Goal: Task Accomplishment & Management: Manage account settings

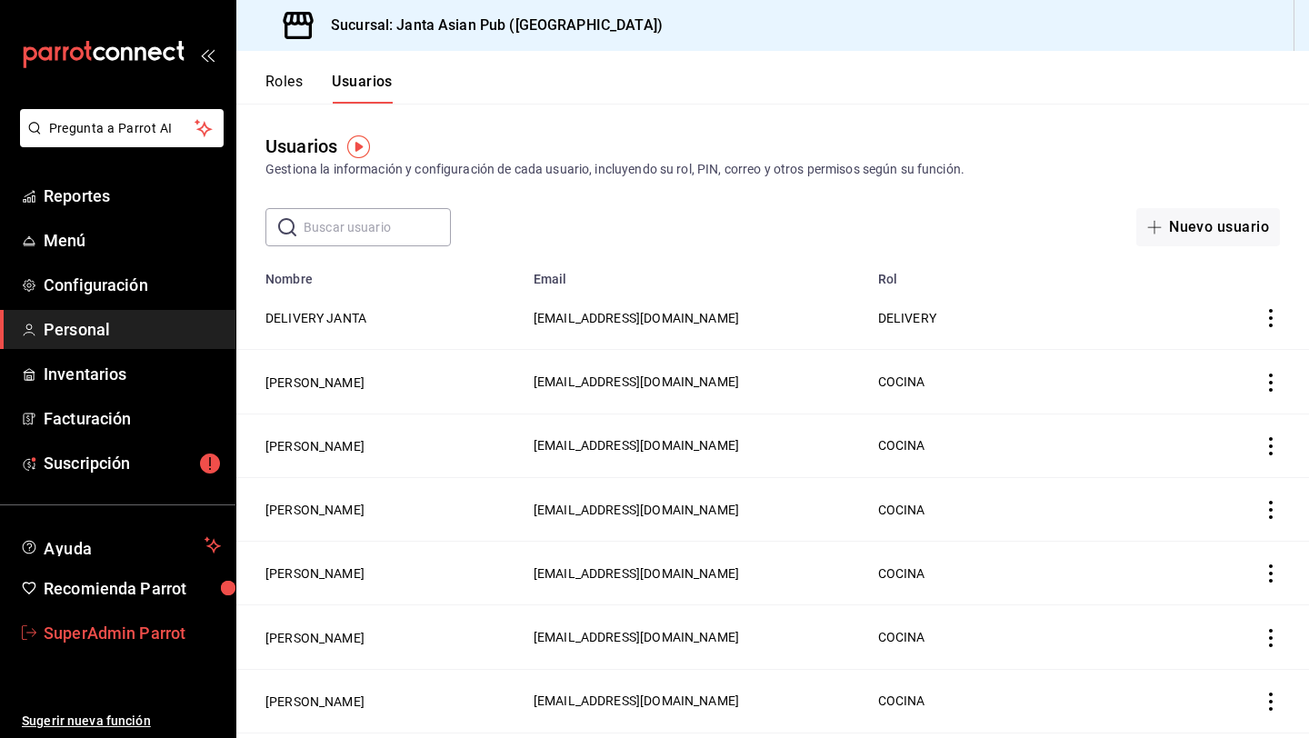
click at [120, 643] on span "SuperAdmin Parrot" at bounding box center [132, 633] width 177 height 25
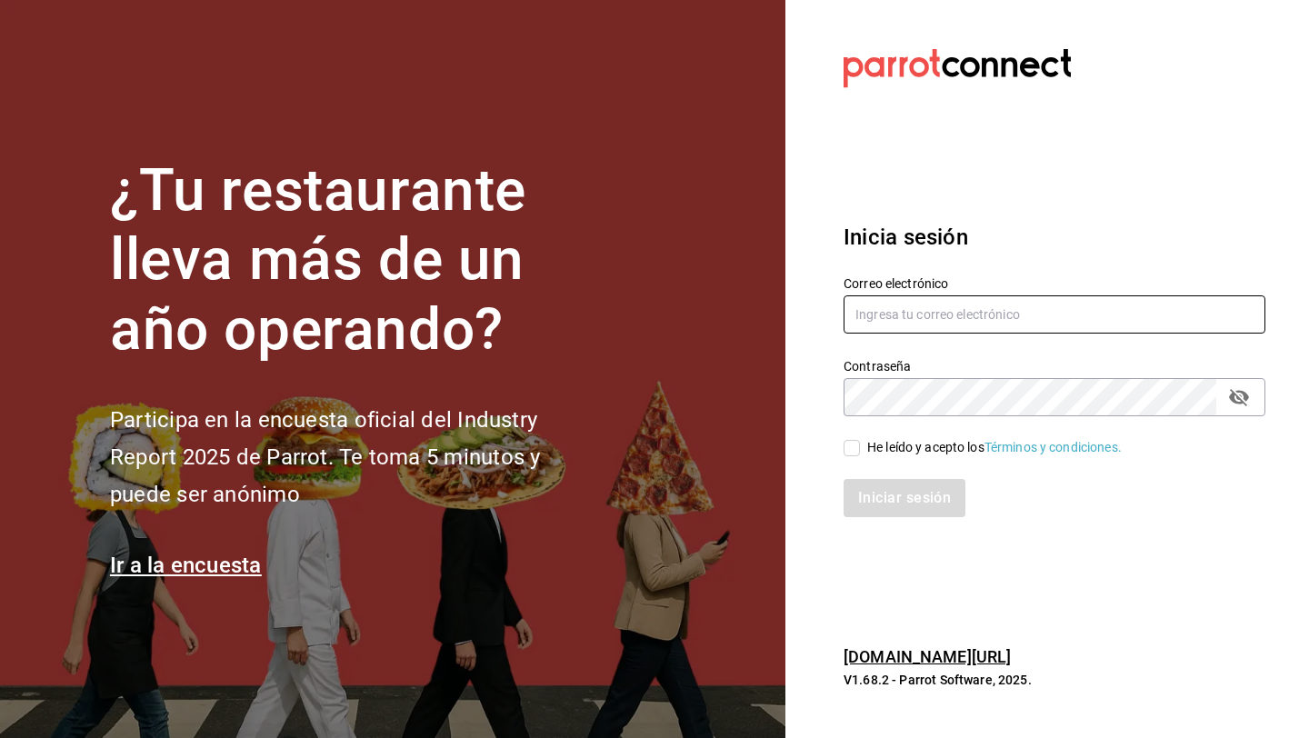
click at [941, 315] on input "text" at bounding box center [1054, 314] width 422 height 38
type input "cafecacao@obispado.com"
click at [914, 326] on input "cafecacao@obispado.com" at bounding box center [1054, 314] width 422 height 38
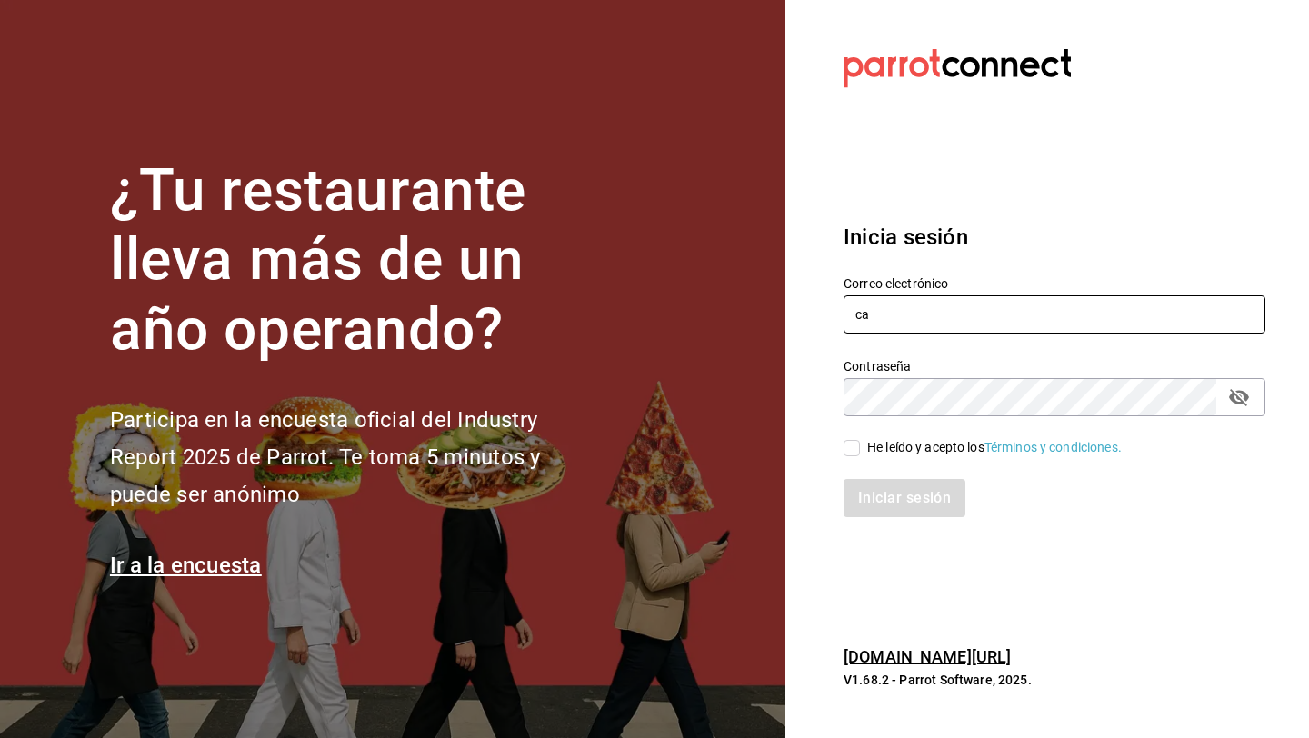
type input "cafecacao@obispado.com"
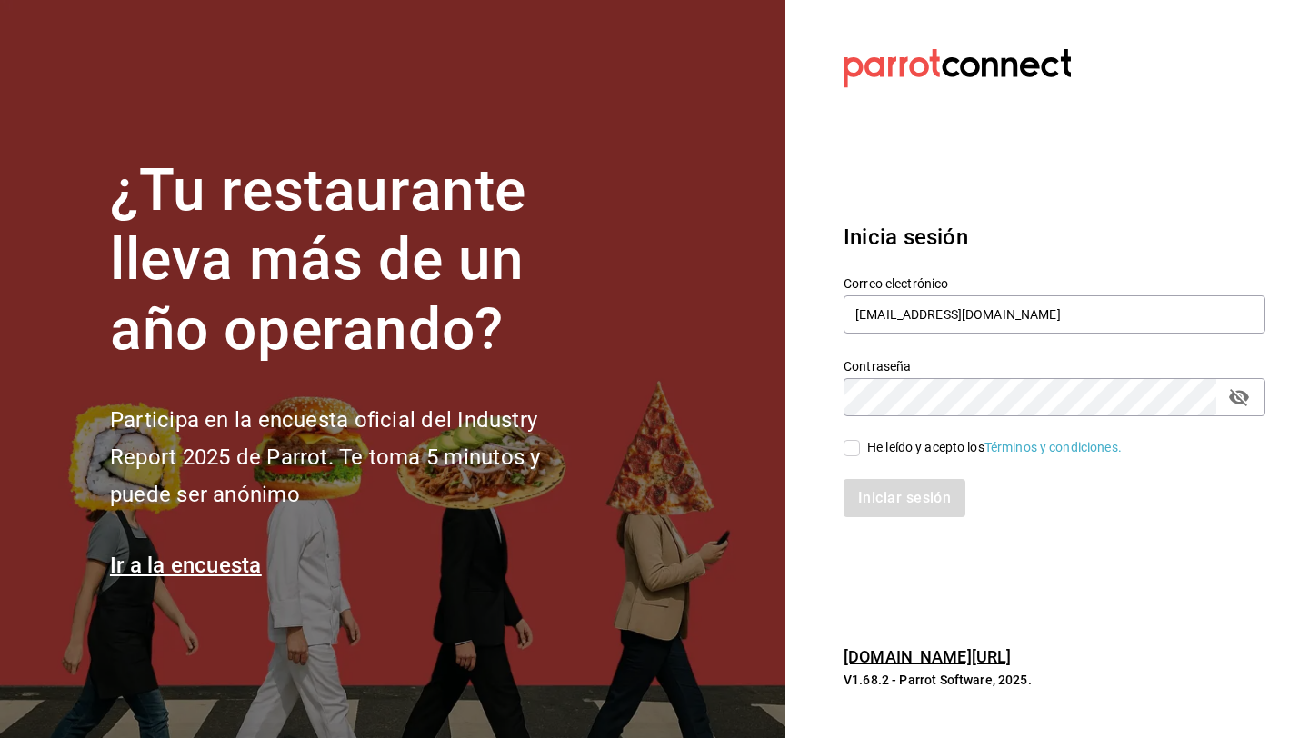
click at [919, 465] on div "Iniciar sesión" at bounding box center [1042, 487] width 443 height 60
click at [919, 457] on div "Iniciar sesión" at bounding box center [1042, 487] width 443 height 60
click at [912, 447] on div "He leído y acepto los Términos y condiciones." at bounding box center [994, 447] width 254 height 19
click at [860, 447] on input "He leído y acepto los Términos y condiciones." at bounding box center [851, 448] width 16 height 16
checkbox input "true"
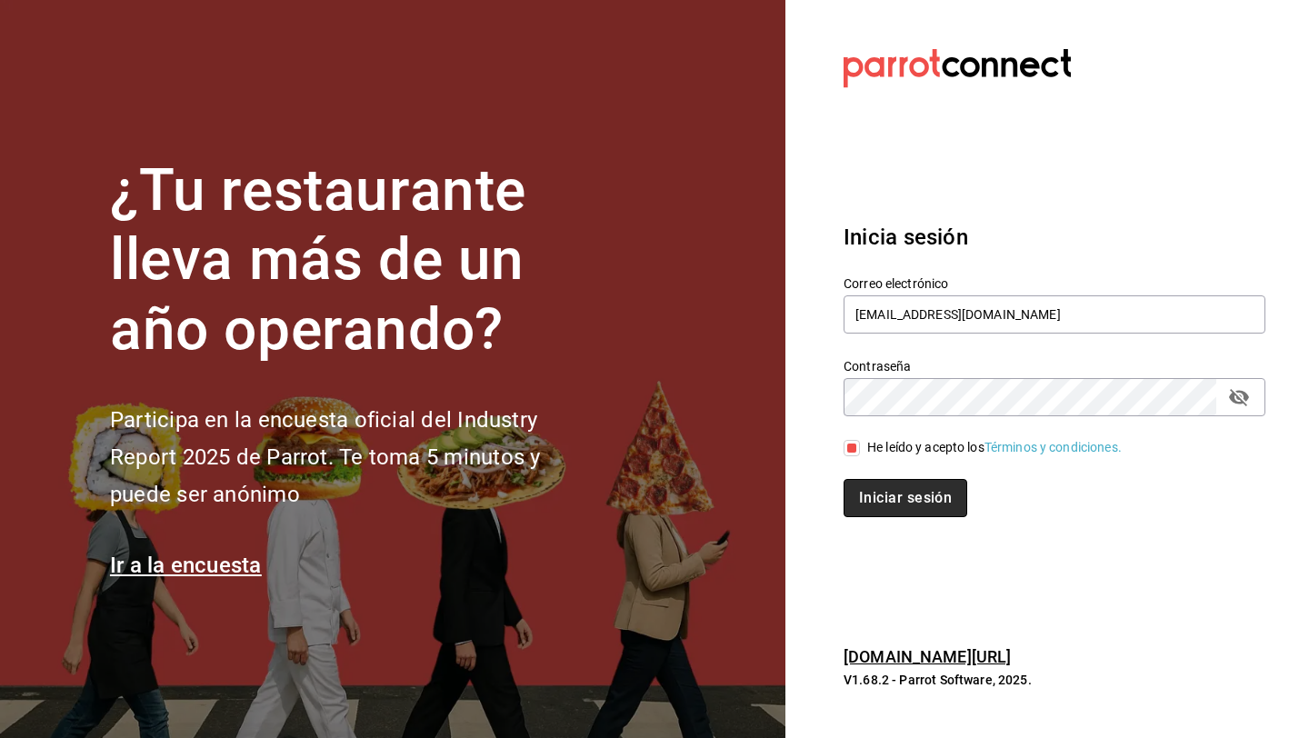
click at [912, 498] on button "Iniciar sesión" at bounding box center [905, 498] width 124 height 38
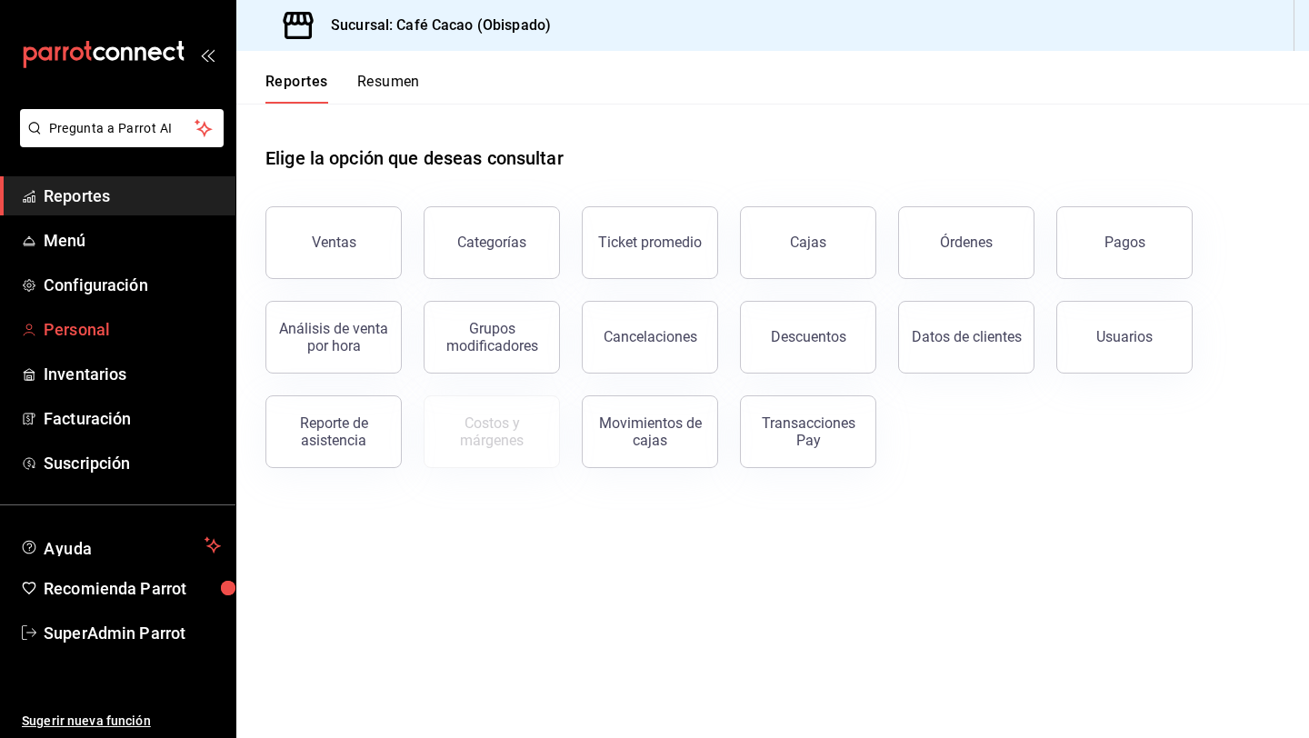
click at [114, 328] on span "Personal" at bounding box center [132, 329] width 177 height 25
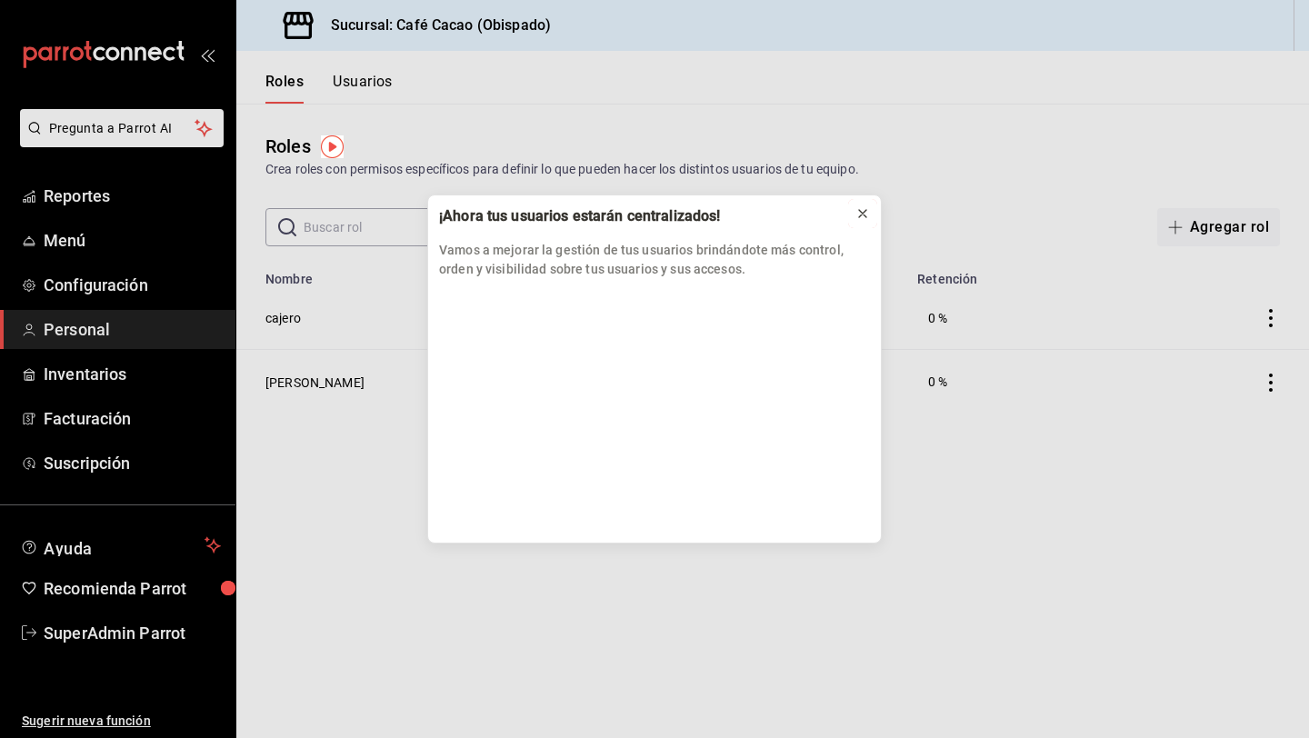
click at [866, 216] on icon at bounding box center [862, 213] width 15 height 15
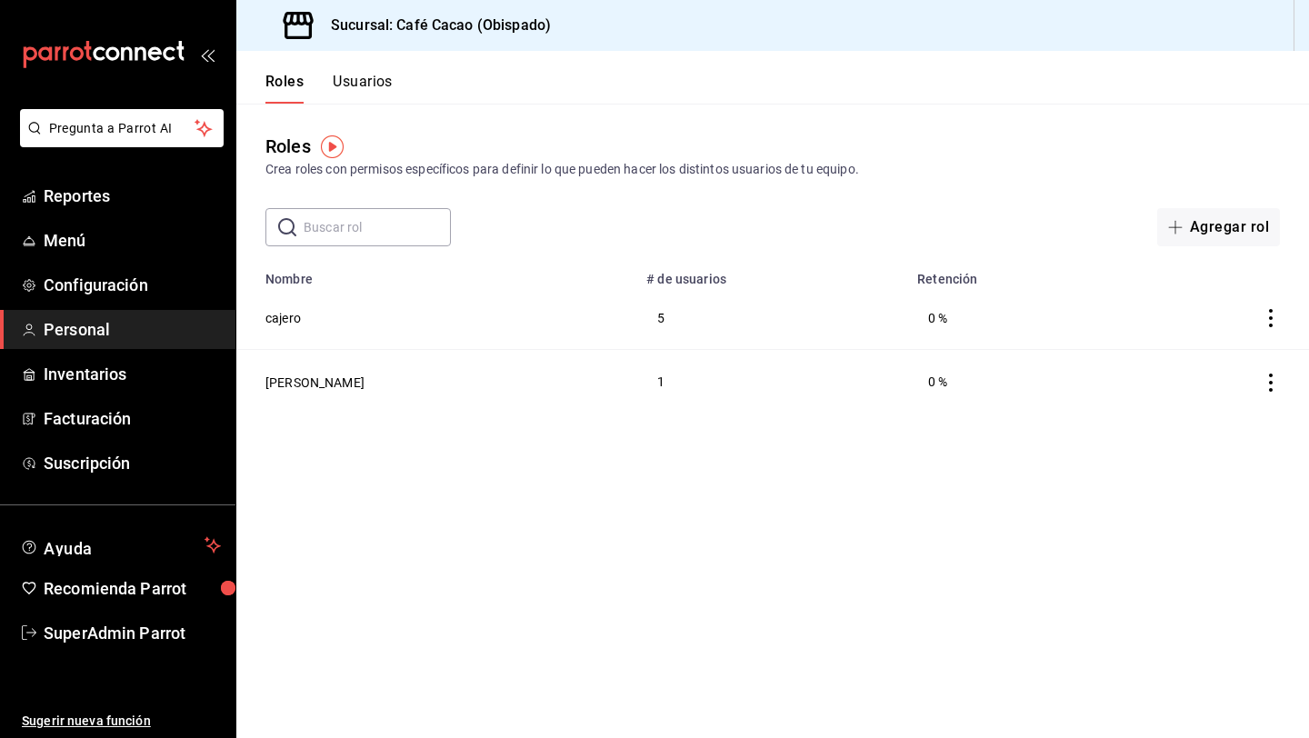
click at [371, 85] on button "Usuarios" at bounding box center [363, 88] width 60 height 31
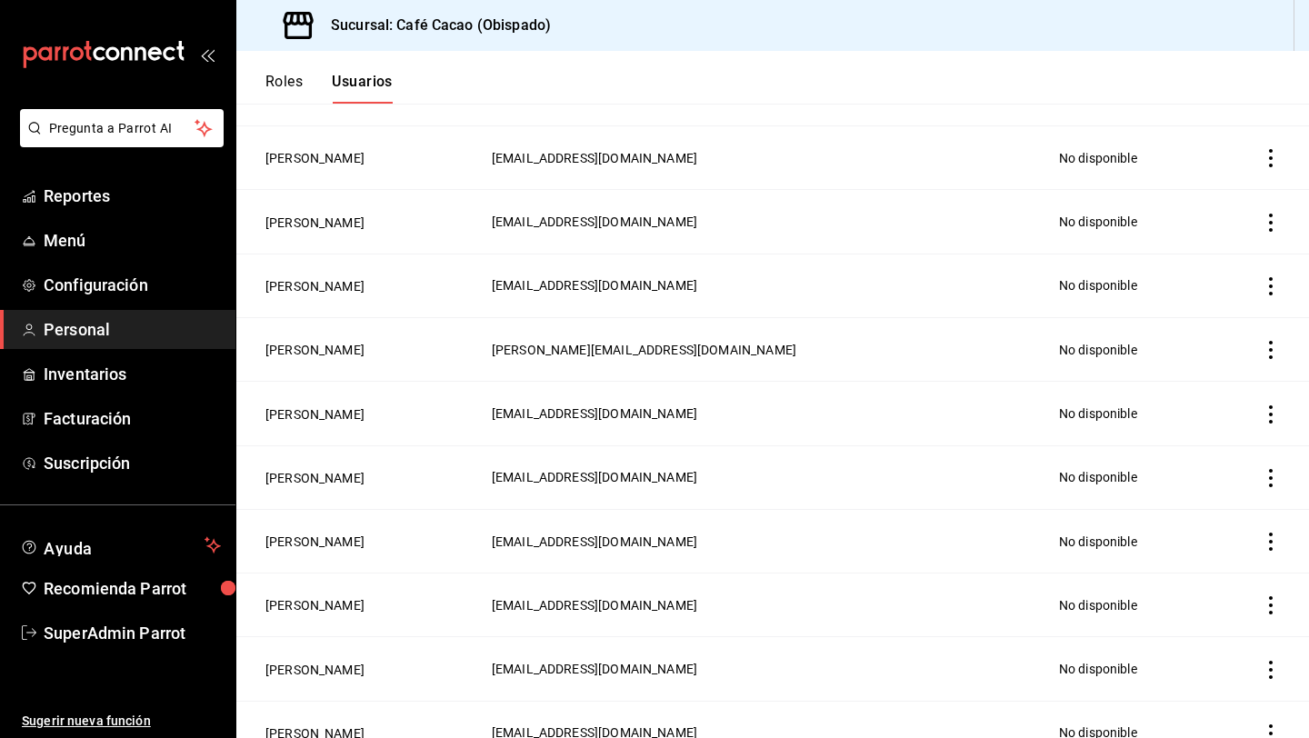
scroll to position [690, 0]
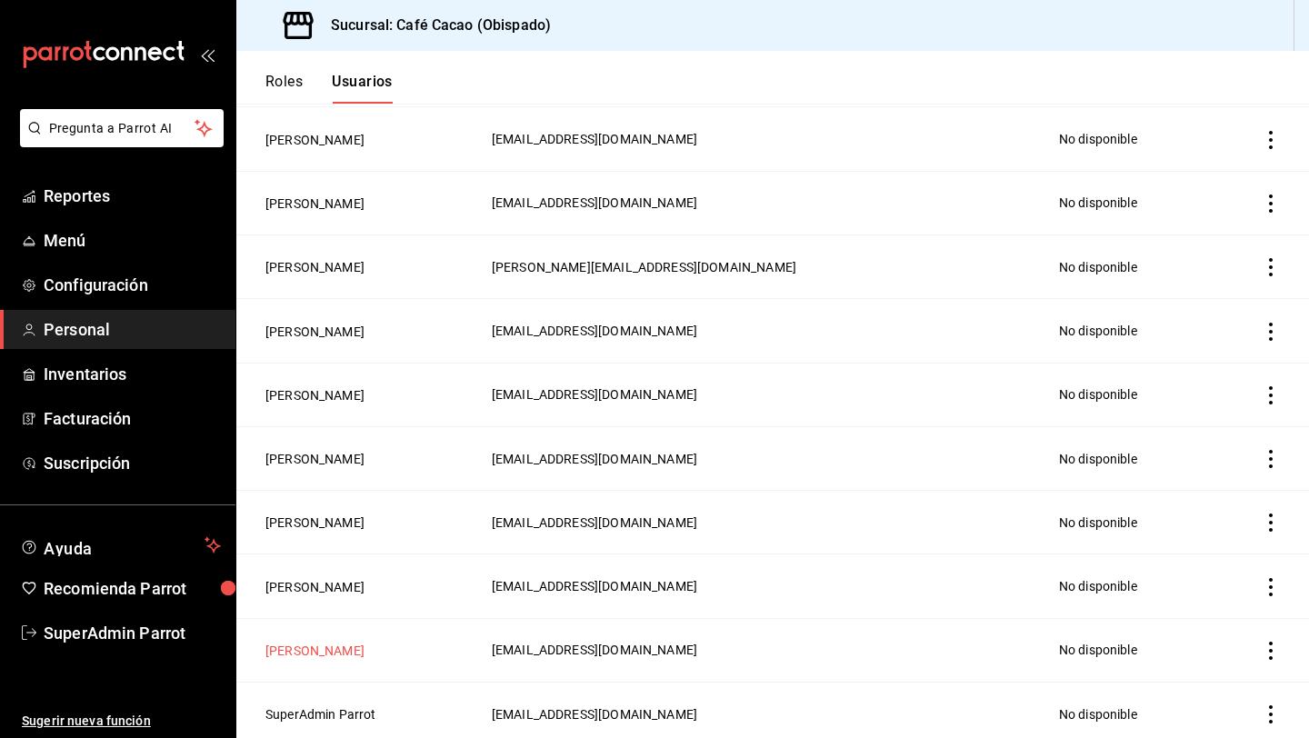
click at [324, 647] on button "Nivde Kaplun" at bounding box center [314, 651] width 99 height 18
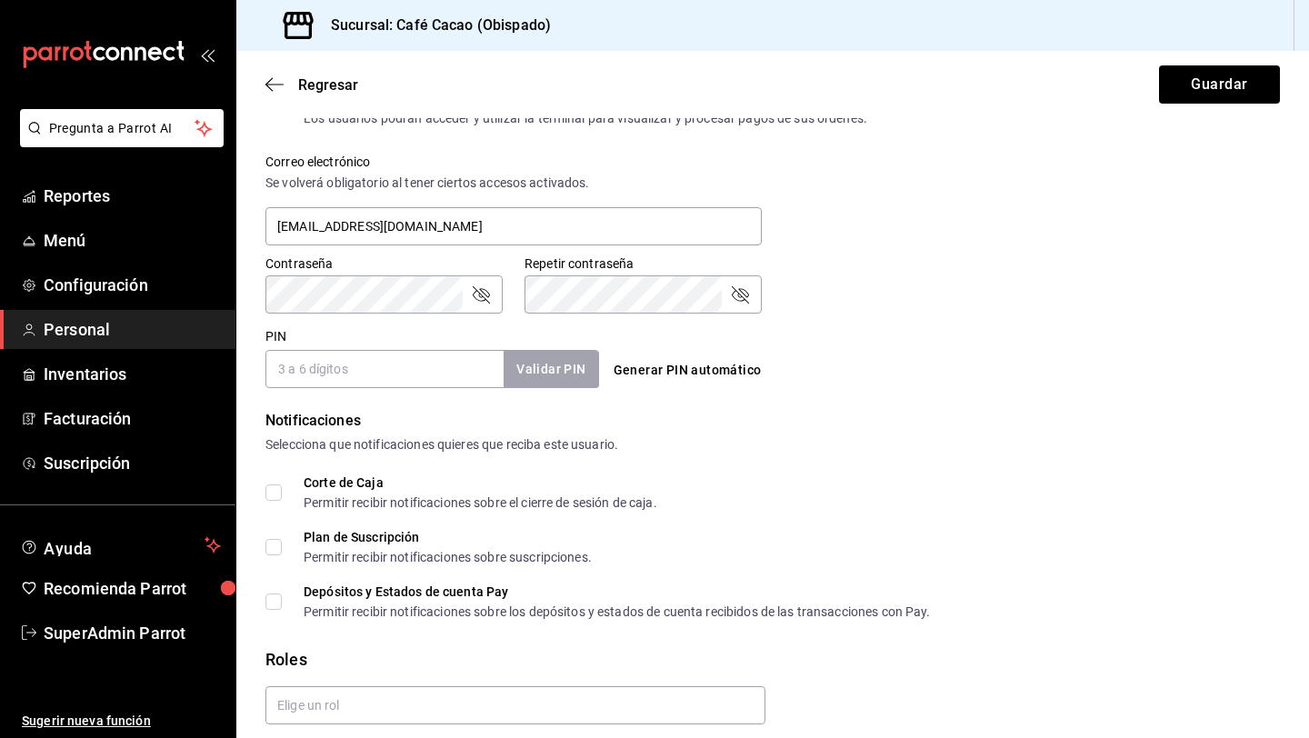
scroll to position [714, 0]
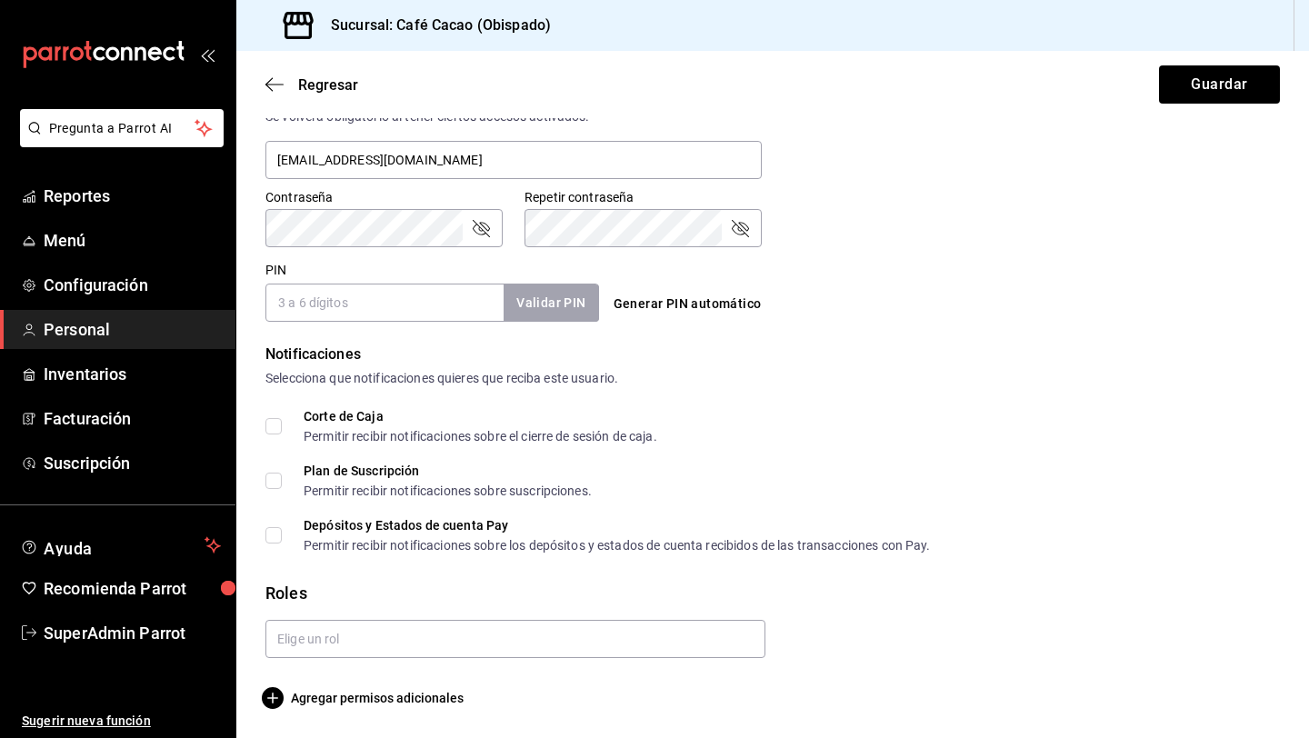
click at [268, 545] on label "Depósitos y Estados de cuenta Pay Permitir recibir notificaciones sobre los dep…" at bounding box center [597, 535] width 665 height 33
click at [268, 543] on input "Depósitos y Estados de cuenta Pay Permitir recibir notificaciones sobre los dep…" at bounding box center [273, 535] width 16 height 16
checkbox input "true"
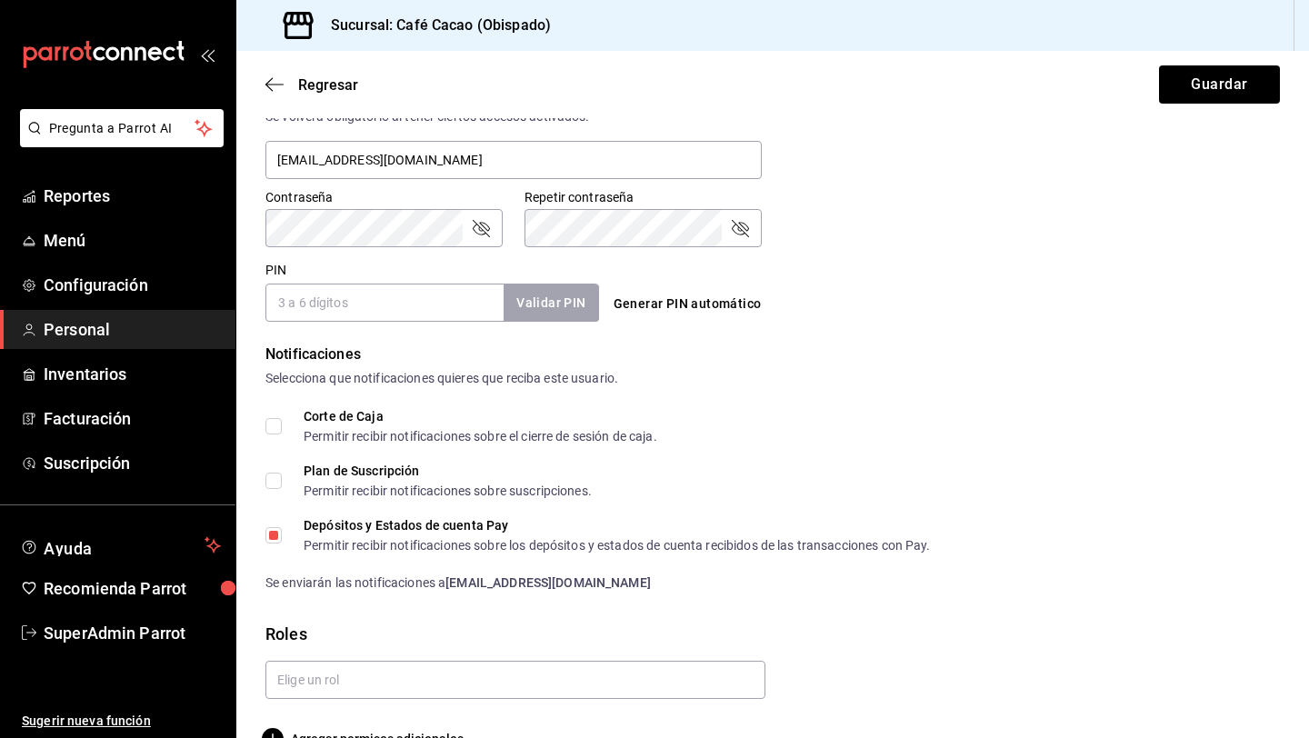
click at [280, 487] on input "Plan de Suscripción Permitir recibir notificaciones sobre suscripciones." at bounding box center [273, 481] width 16 height 16
checkbox input "true"
click at [277, 428] on input "Corte de Caja Permitir recibir notificaciones sobre el cierre de sesión de caja." at bounding box center [273, 426] width 16 height 16
checkbox input "true"
click at [1251, 79] on button "Guardar" at bounding box center [1219, 84] width 121 height 38
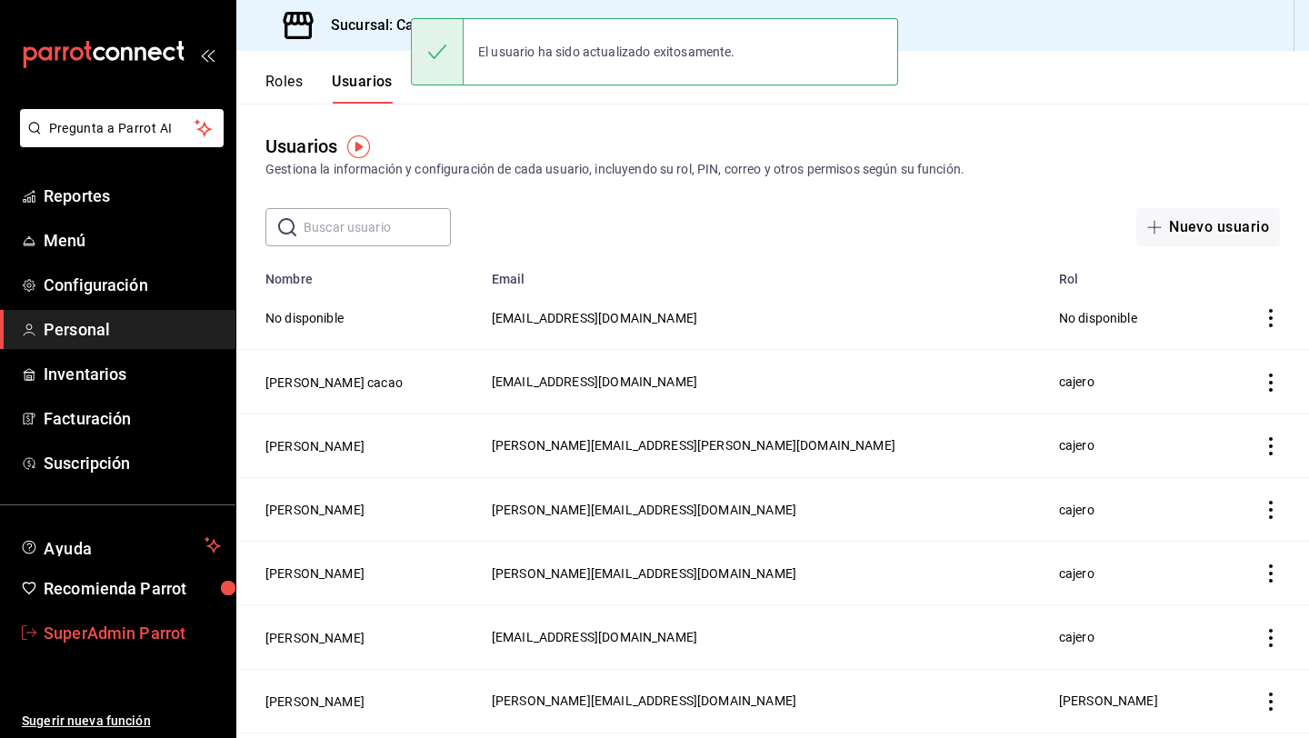
click at [152, 630] on span "SuperAdmin Parrot" at bounding box center [132, 633] width 177 height 25
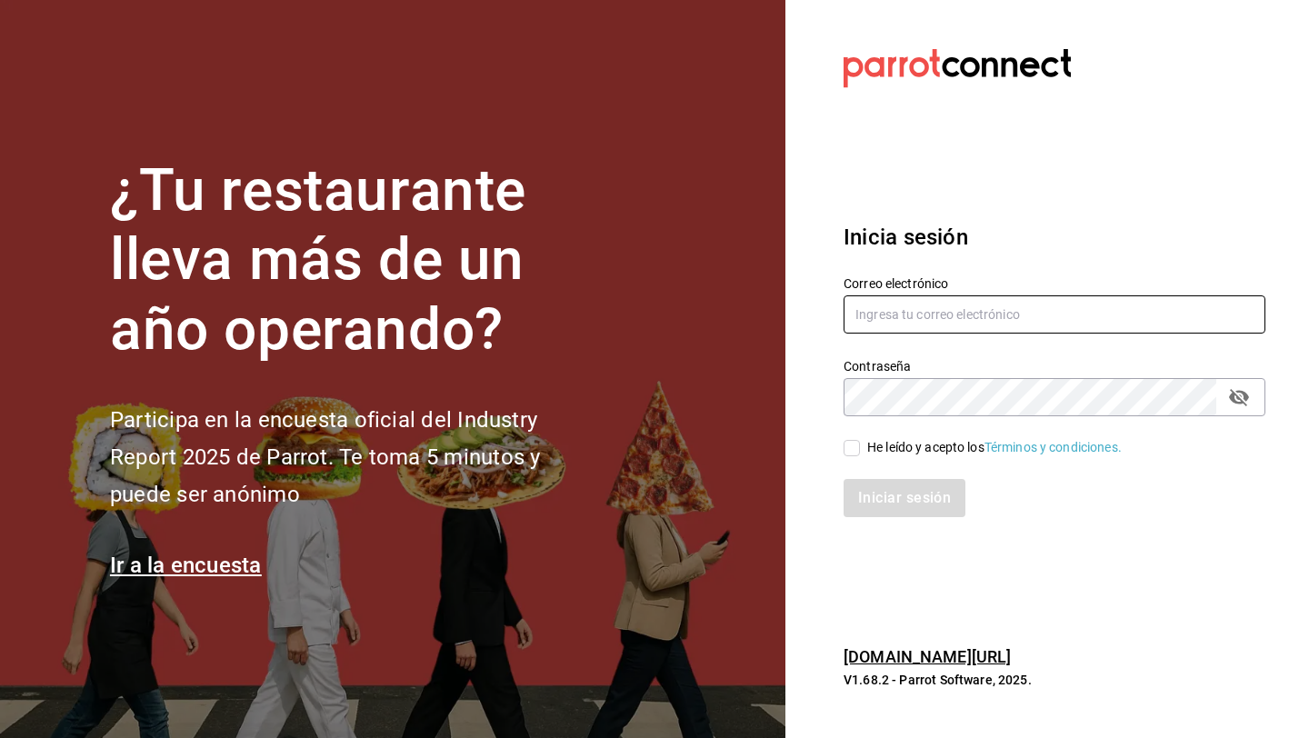
click at [986, 310] on input "text" at bounding box center [1054, 314] width 422 height 38
type input "cafecacao@tec.com"
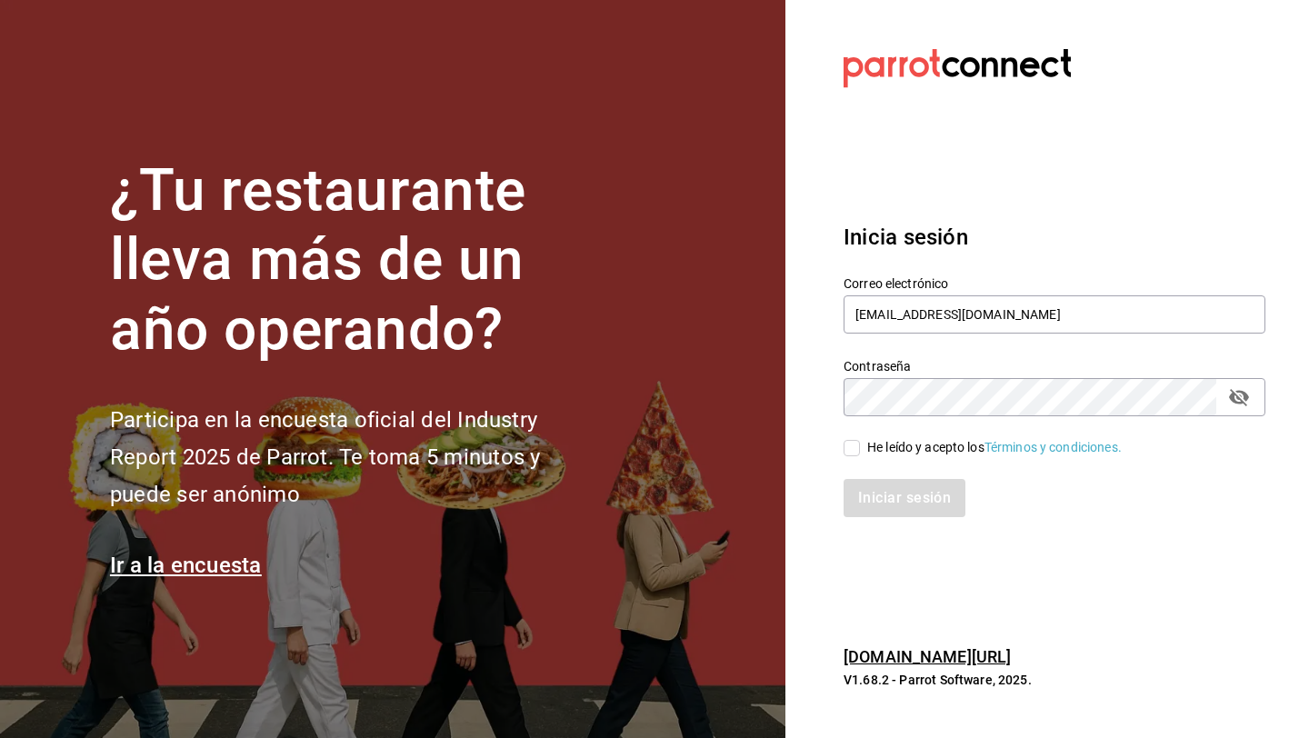
click at [924, 443] on div "He leído y acepto los Términos y condiciones." at bounding box center [994, 447] width 254 height 19
click at [860, 443] on input "He leído y acepto los Términos y condiciones." at bounding box center [851, 448] width 16 height 16
checkbox input "true"
click at [902, 503] on button "Iniciar sesión" at bounding box center [905, 498] width 124 height 38
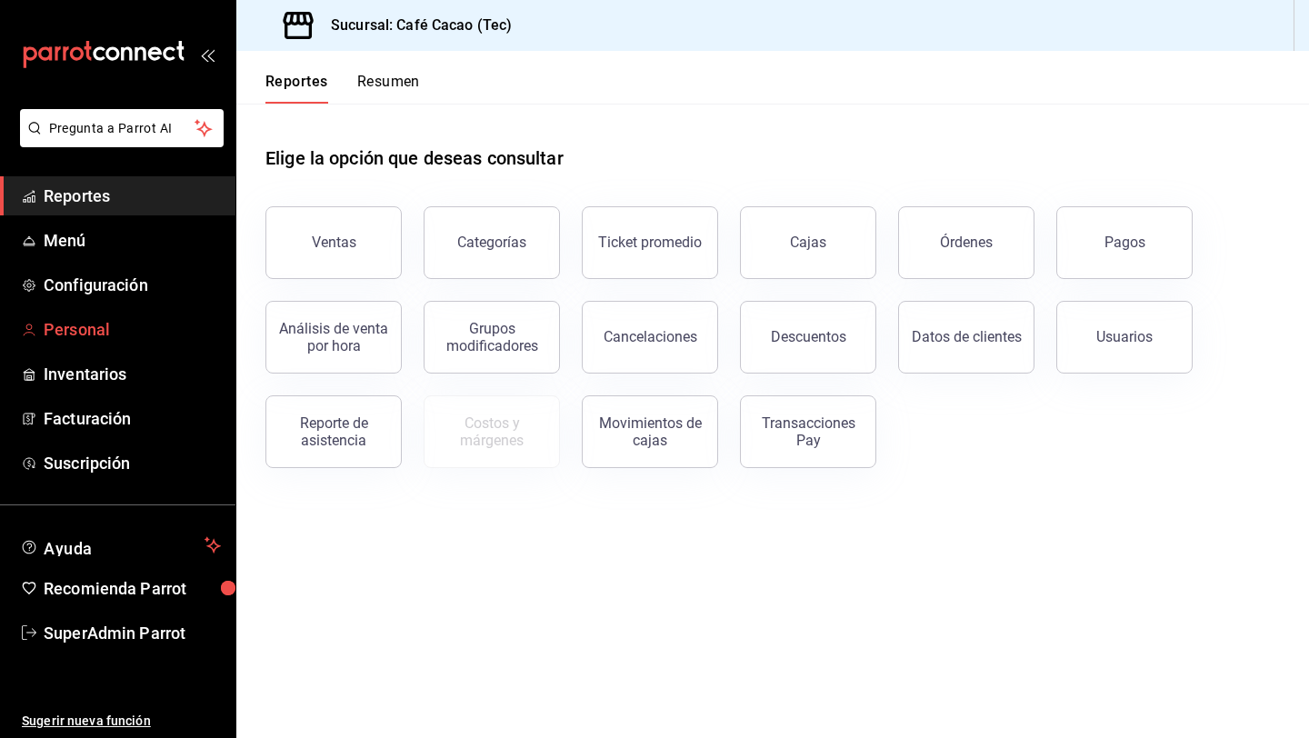
click at [116, 332] on span "Personal" at bounding box center [132, 329] width 177 height 25
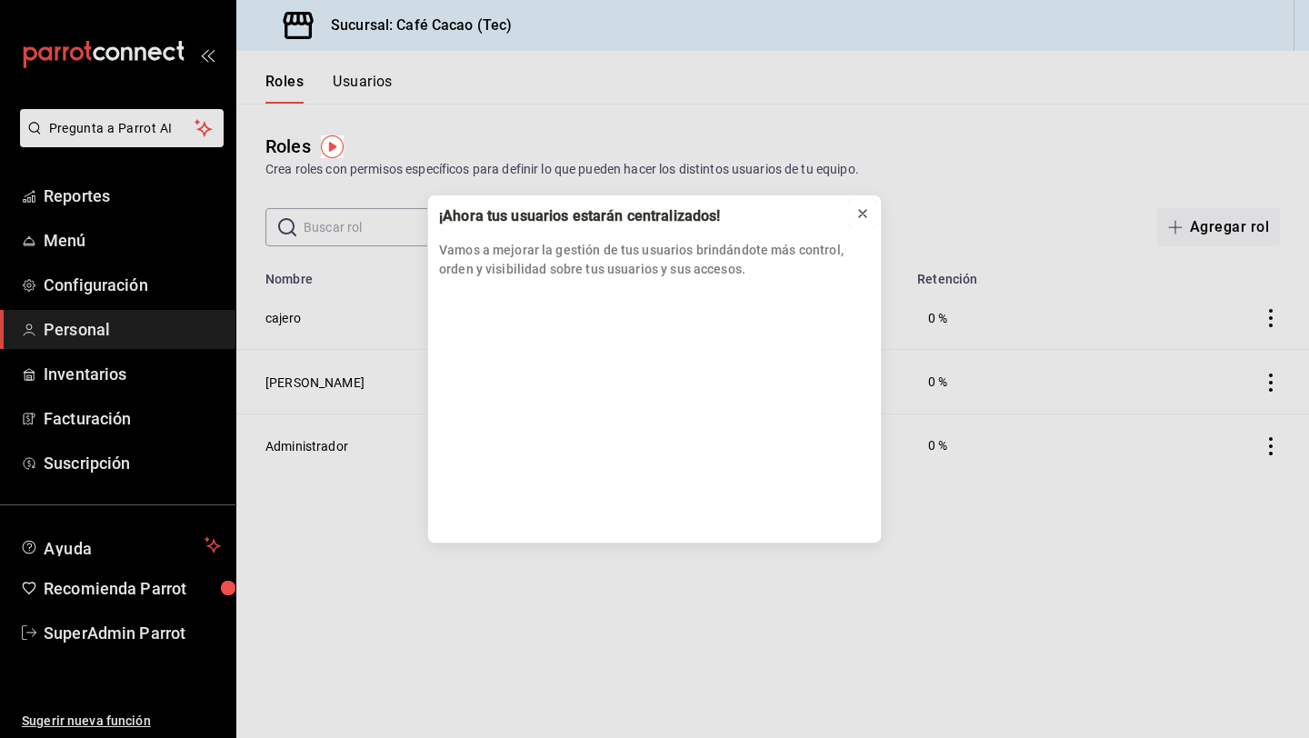
click at [861, 211] on icon at bounding box center [862, 213] width 15 height 15
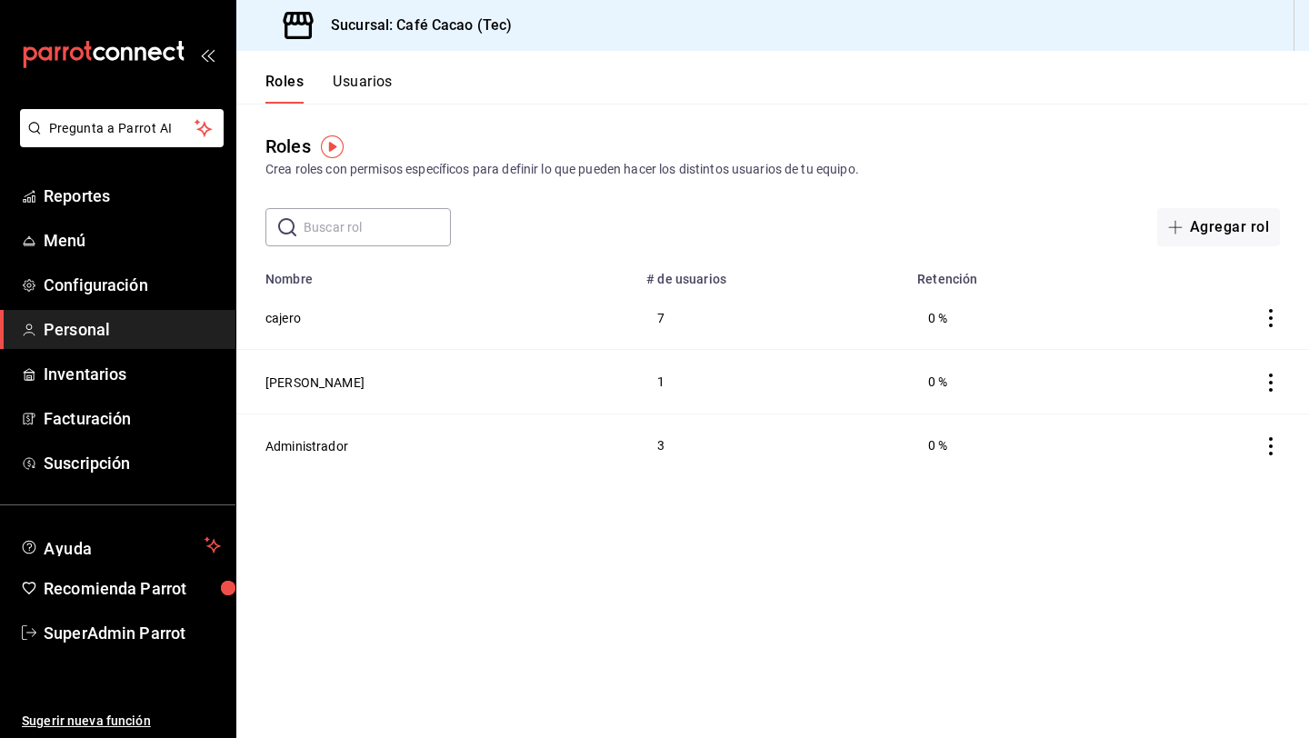
click at [360, 101] on button "Usuarios" at bounding box center [363, 88] width 60 height 31
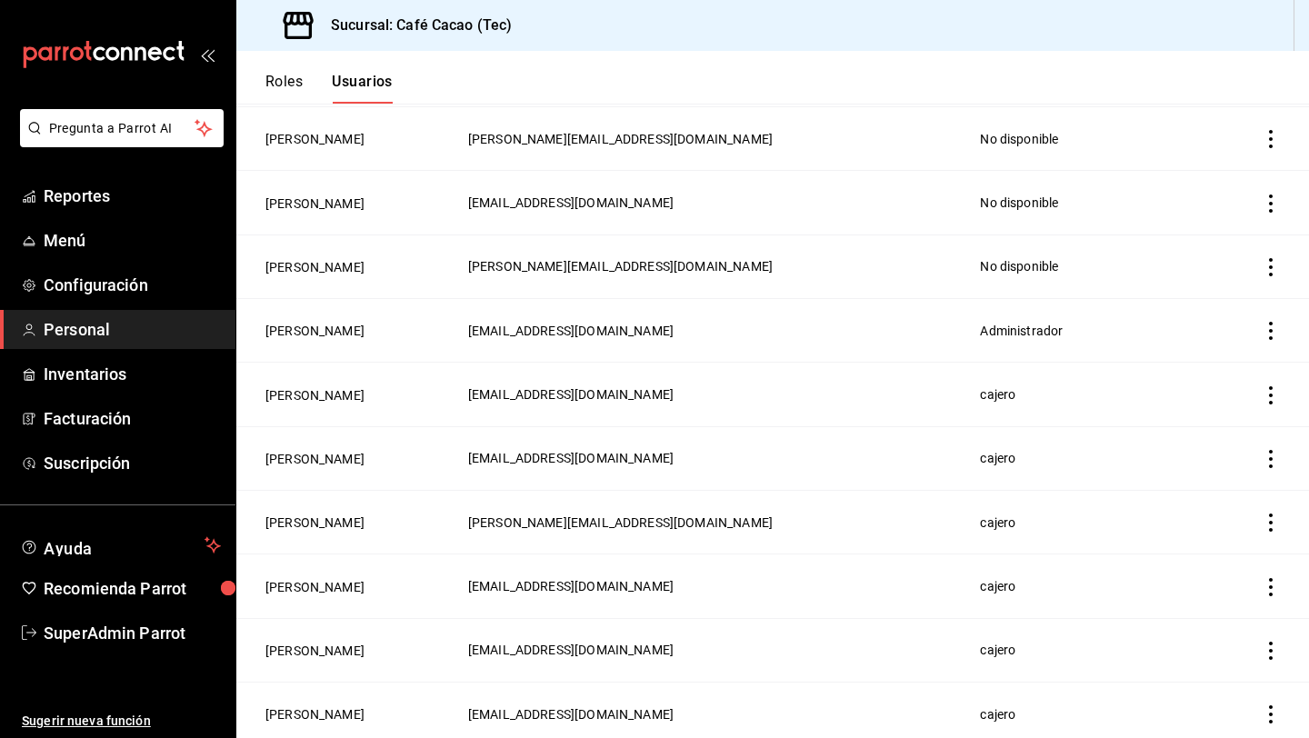
scroll to position [690, 0]
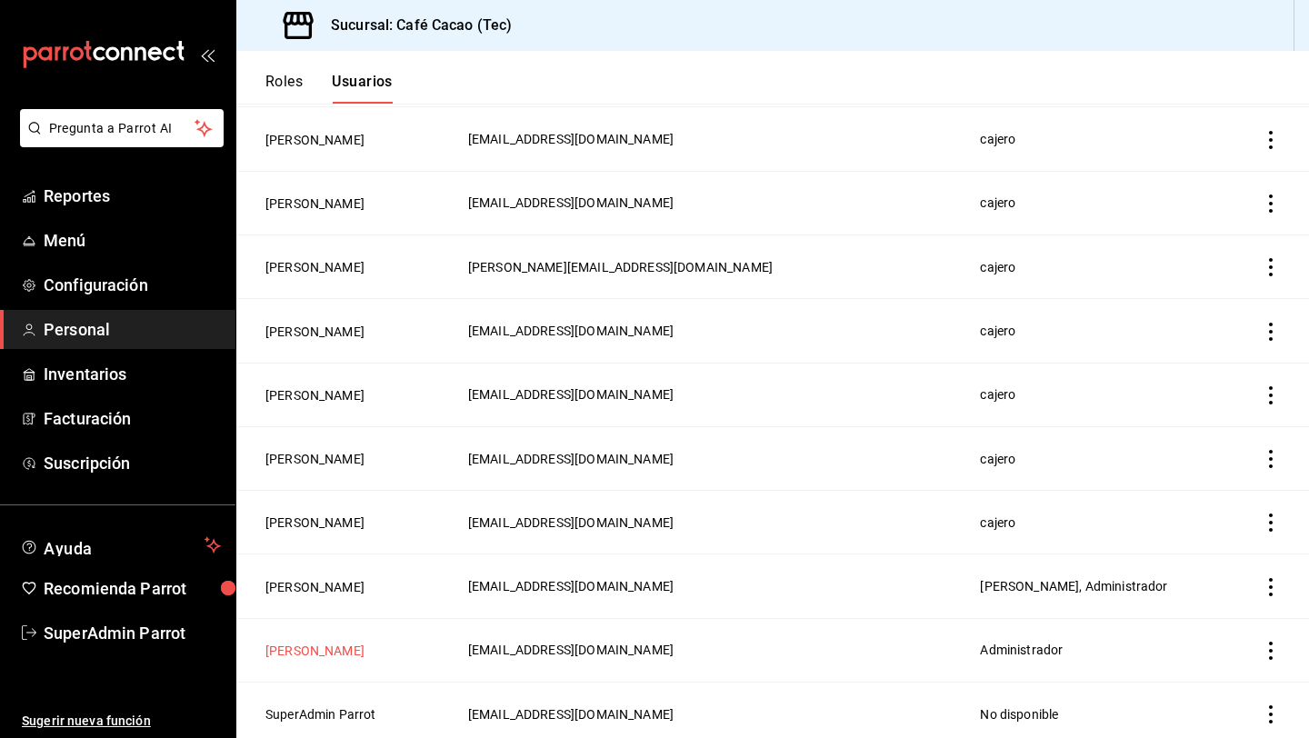
click at [307, 645] on button "Nivde Kaplun" at bounding box center [314, 651] width 99 height 18
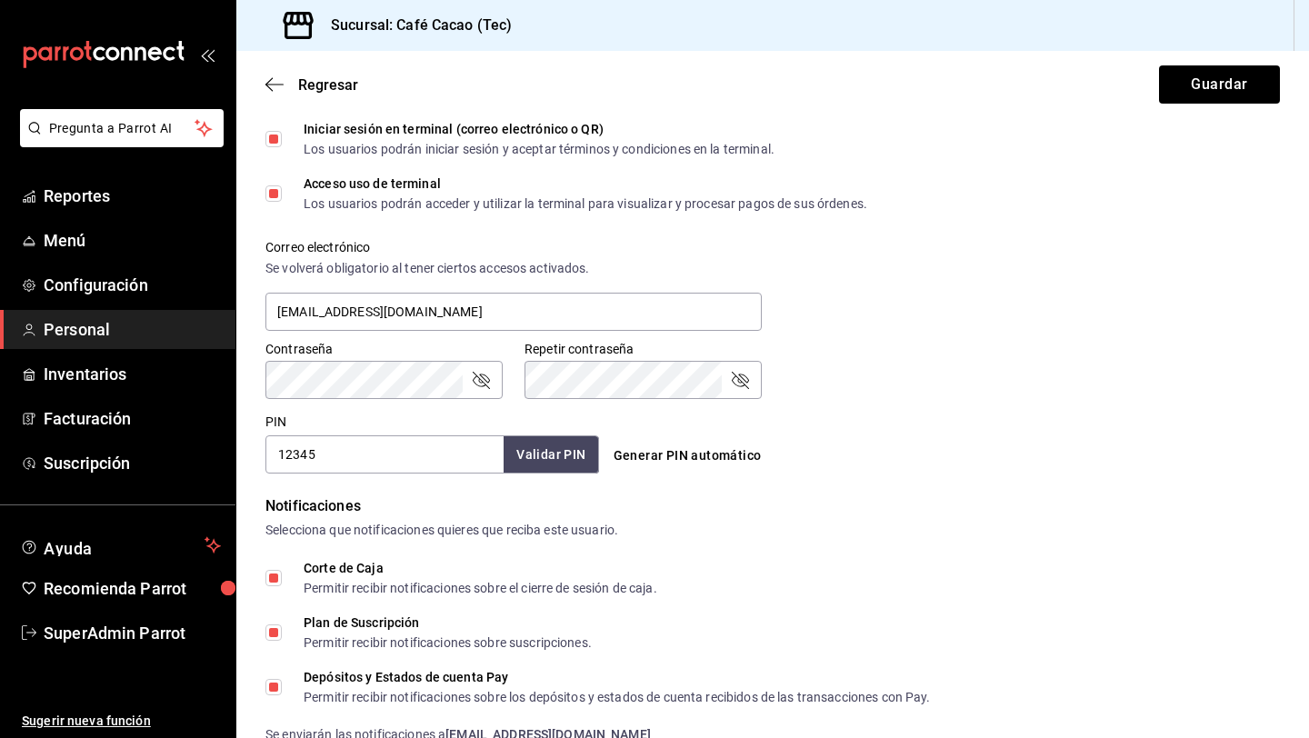
scroll to position [815, 0]
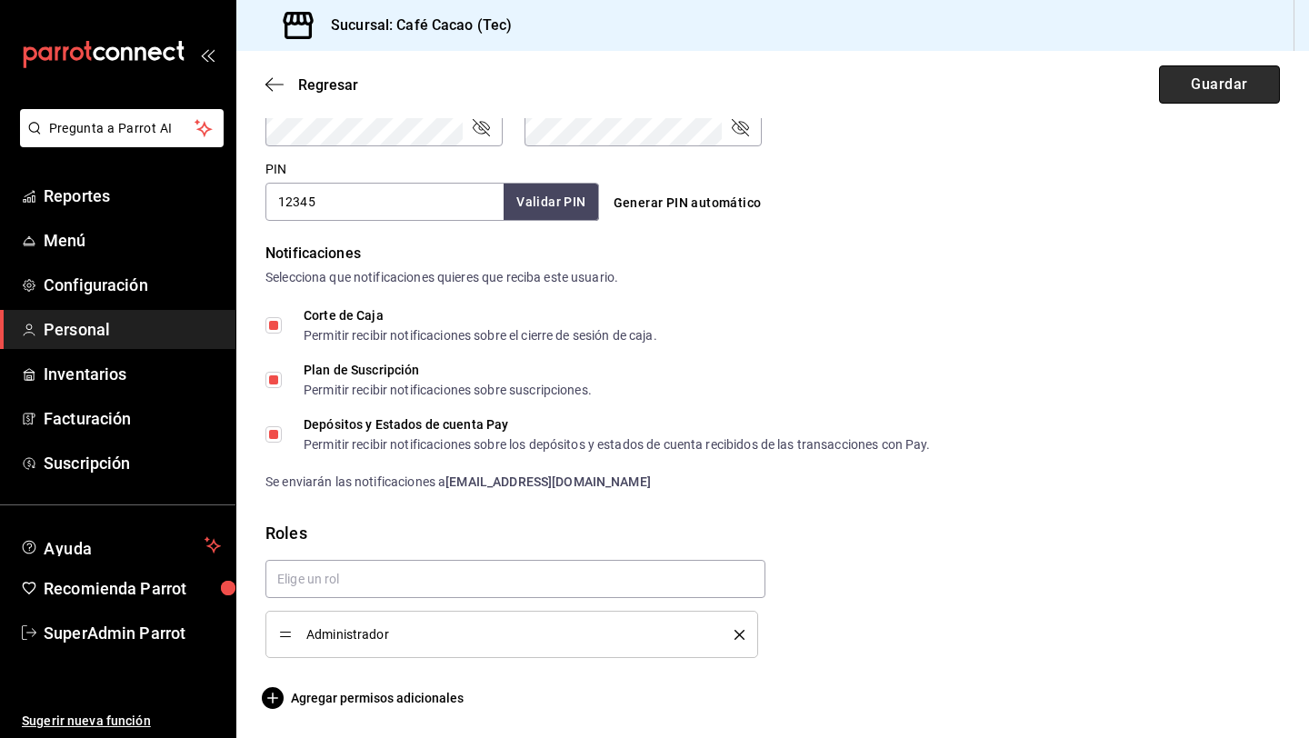
click at [1199, 97] on button "Guardar" at bounding box center [1219, 84] width 121 height 38
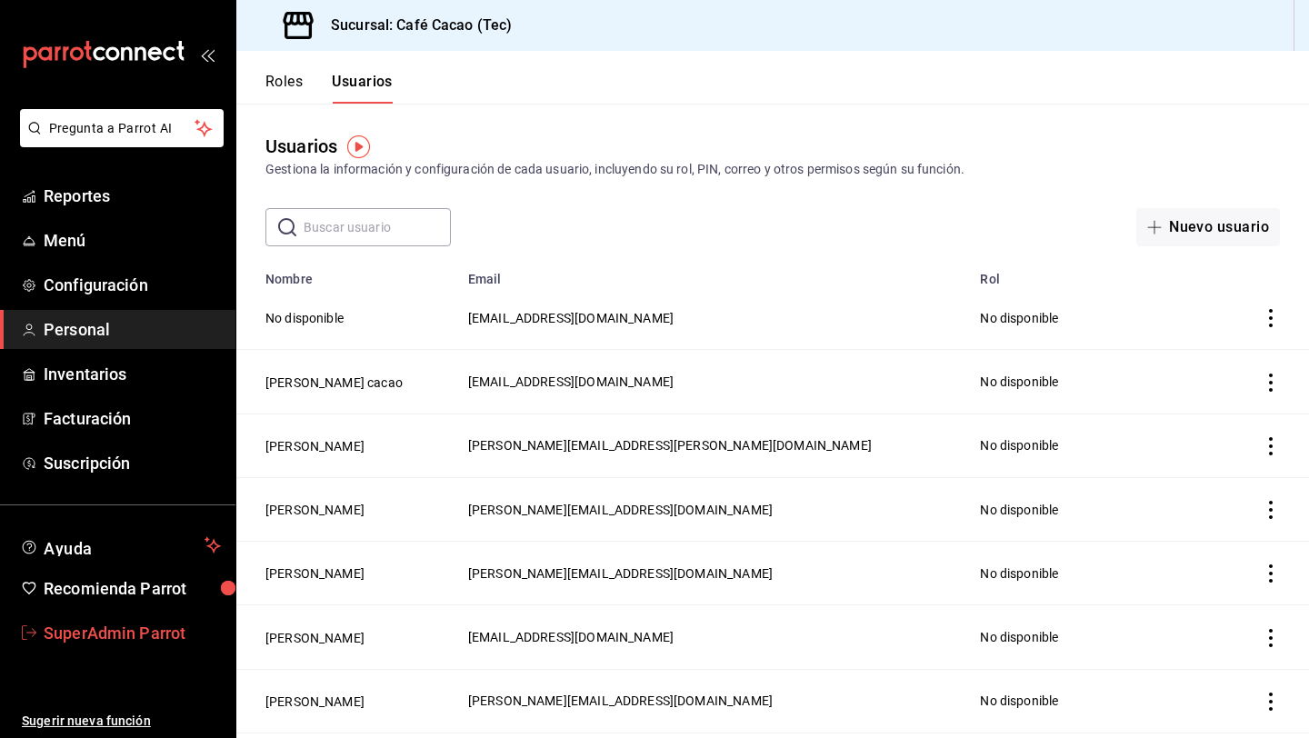
click at [125, 633] on span "SuperAdmin Parrot" at bounding box center [132, 633] width 177 height 25
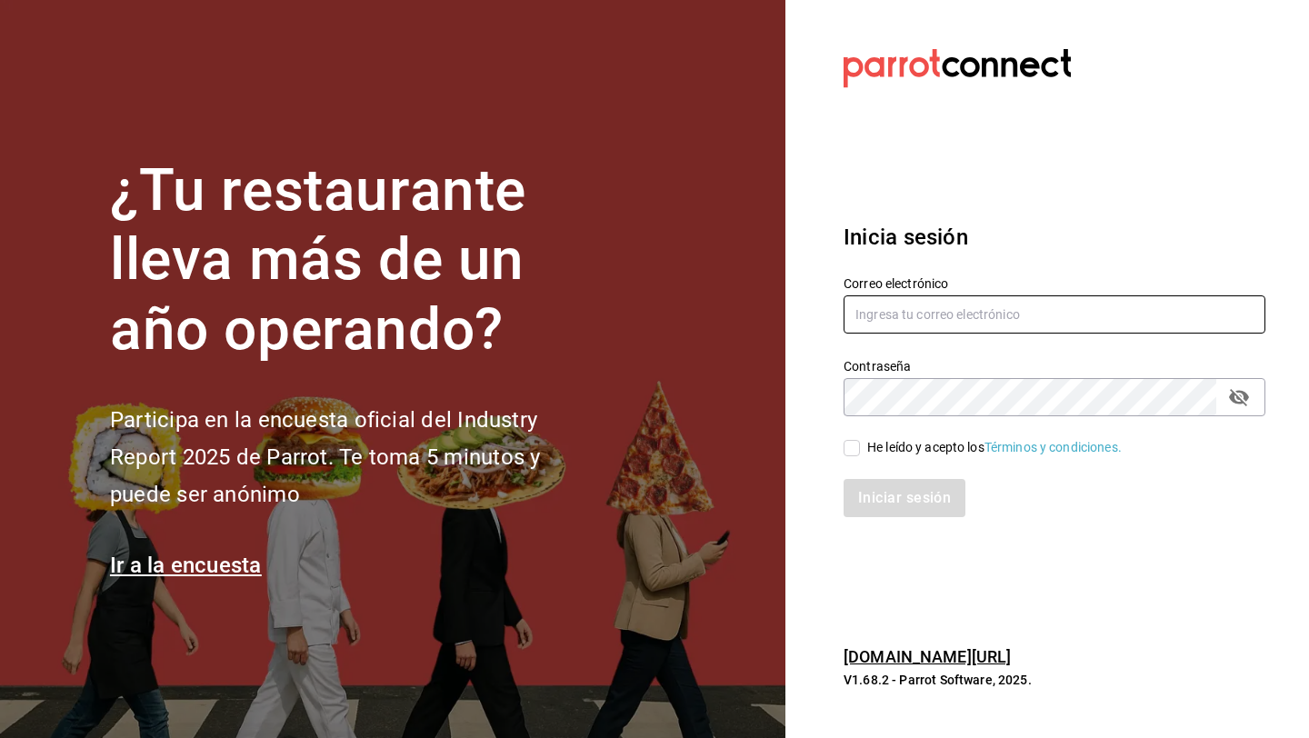
click at [958, 312] on input "text" at bounding box center [1054, 314] width 422 height 38
type input "michecatlan@oaxaca.com"
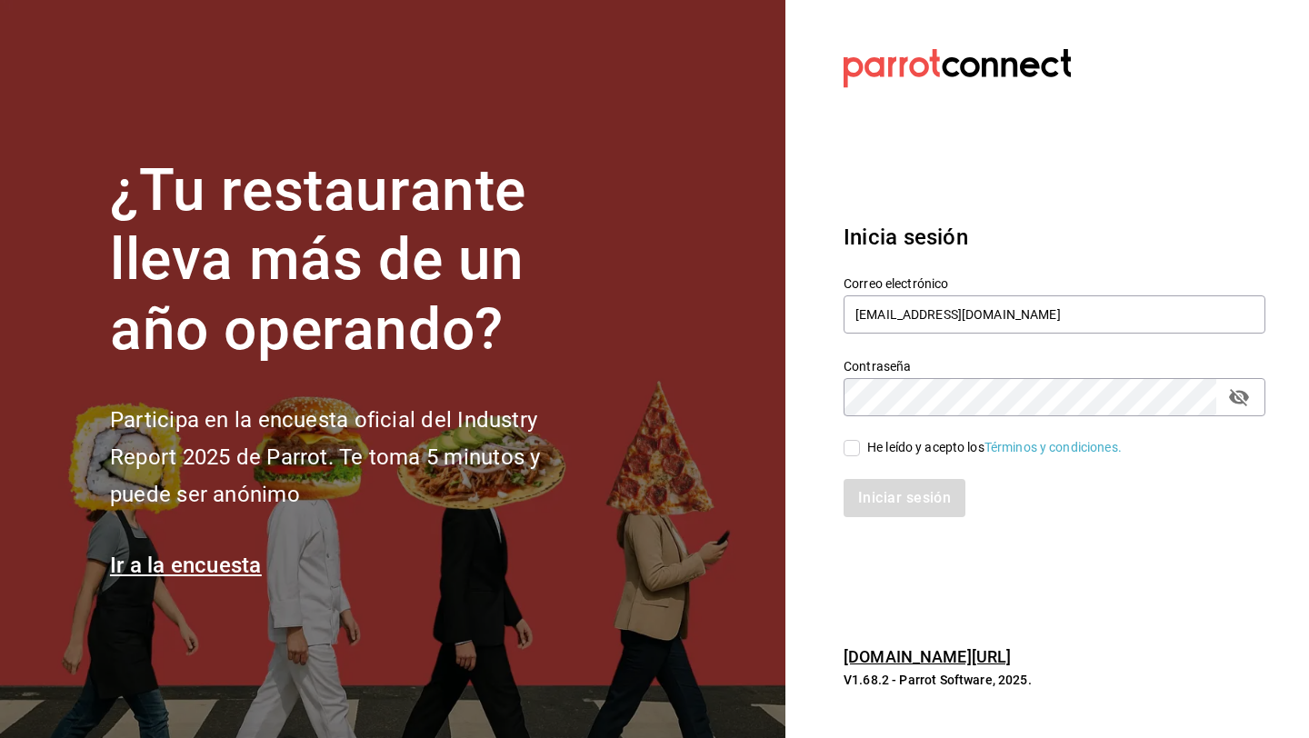
click at [853, 451] on input "He leído y acepto los Términos y condiciones." at bounding box center [851, 448] width 16 height 16
checkbox input "true"
click at [861, 505] on button "Iniciar sesión" at bounding box center [905, 498] width 124 height 38
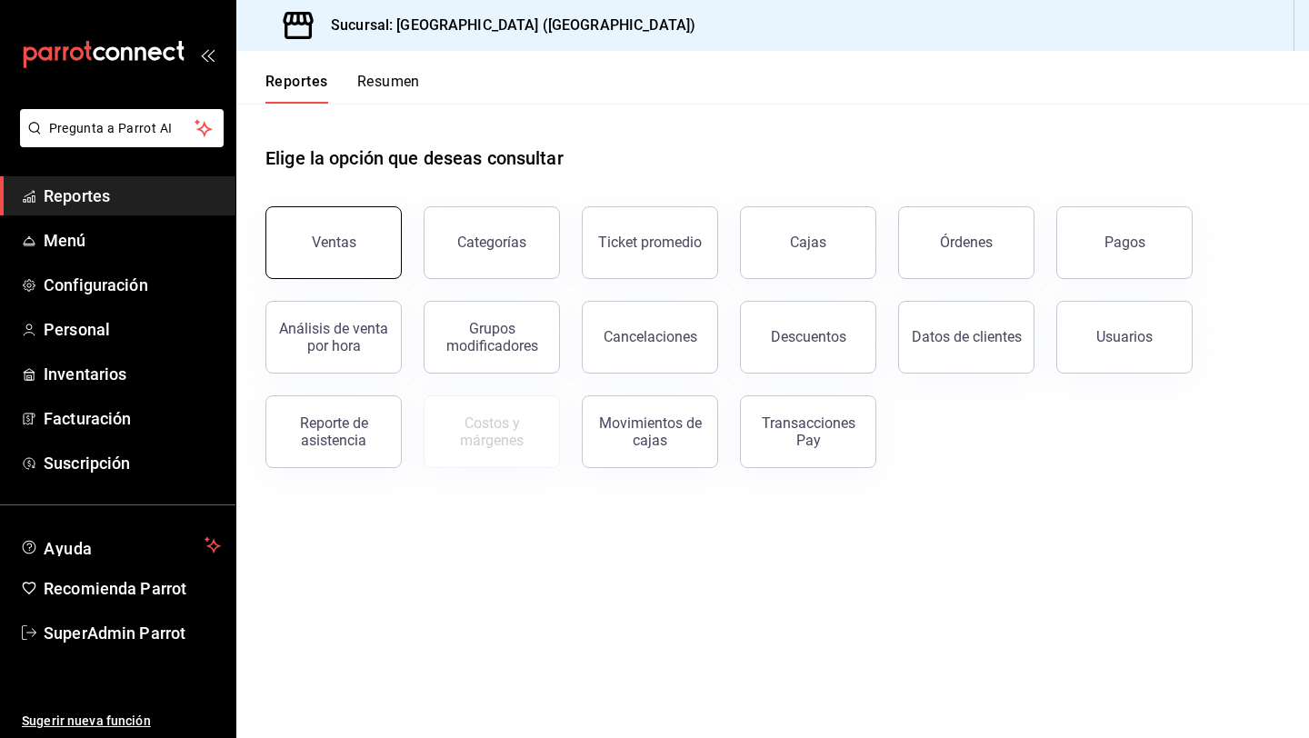
click at [314, 244] on div "Ventas" at bounding box center [334, 242] width 45 height 17
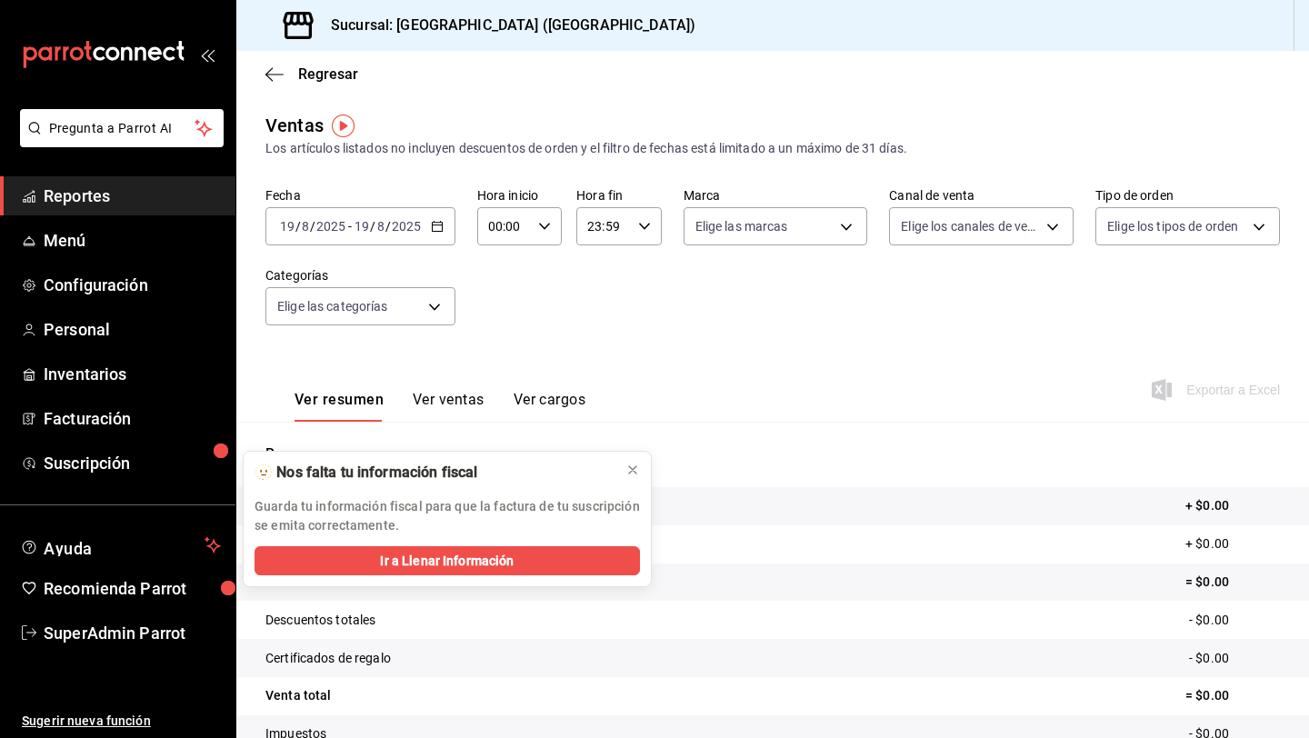
click at [431, 217] on div "2025-08-19 19 / 8 / 2025 - 2025-08-19 19 / 8 / 2025" at bounding box center [360, 226] width 190 height 38
click at [320, 396] on span "Mes actual" at bounding box center [351, 403] width 141 height 19
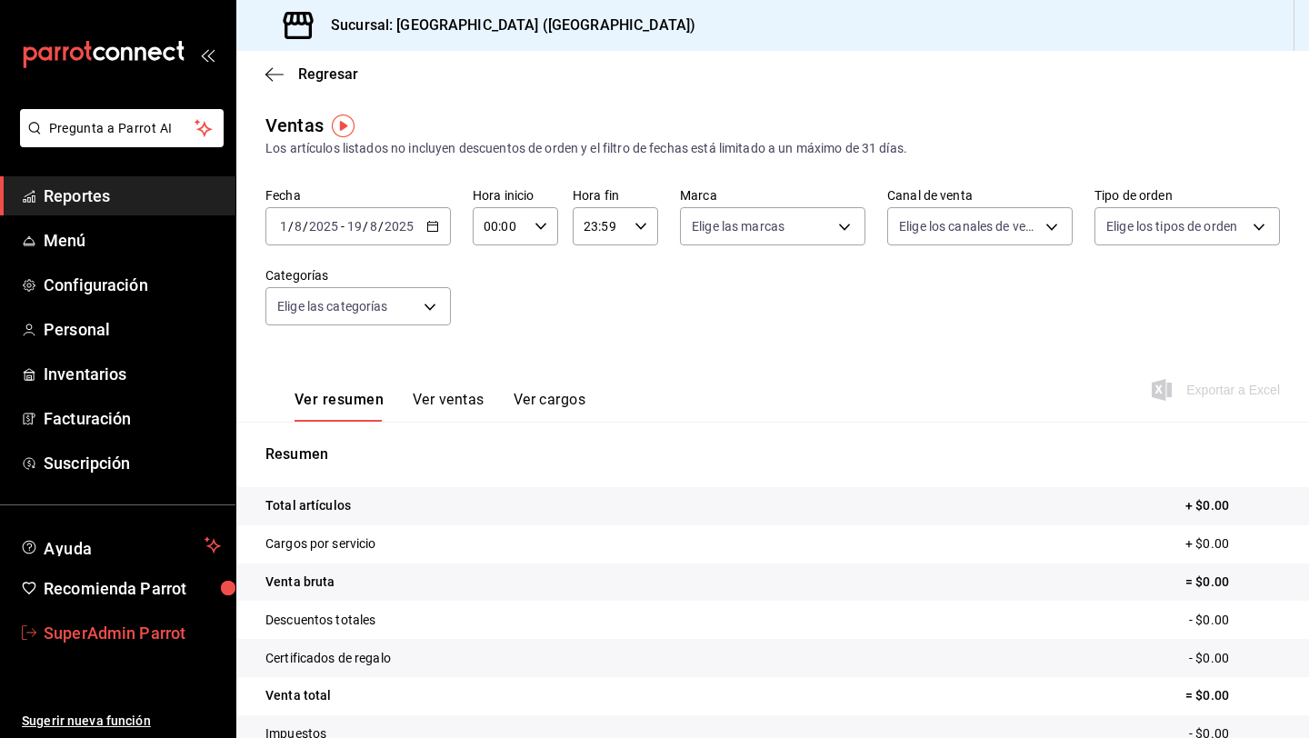
click at [75, 633] on span "SuperAdmin Parrot" at bounding box center [132, 633] width 177 height 25
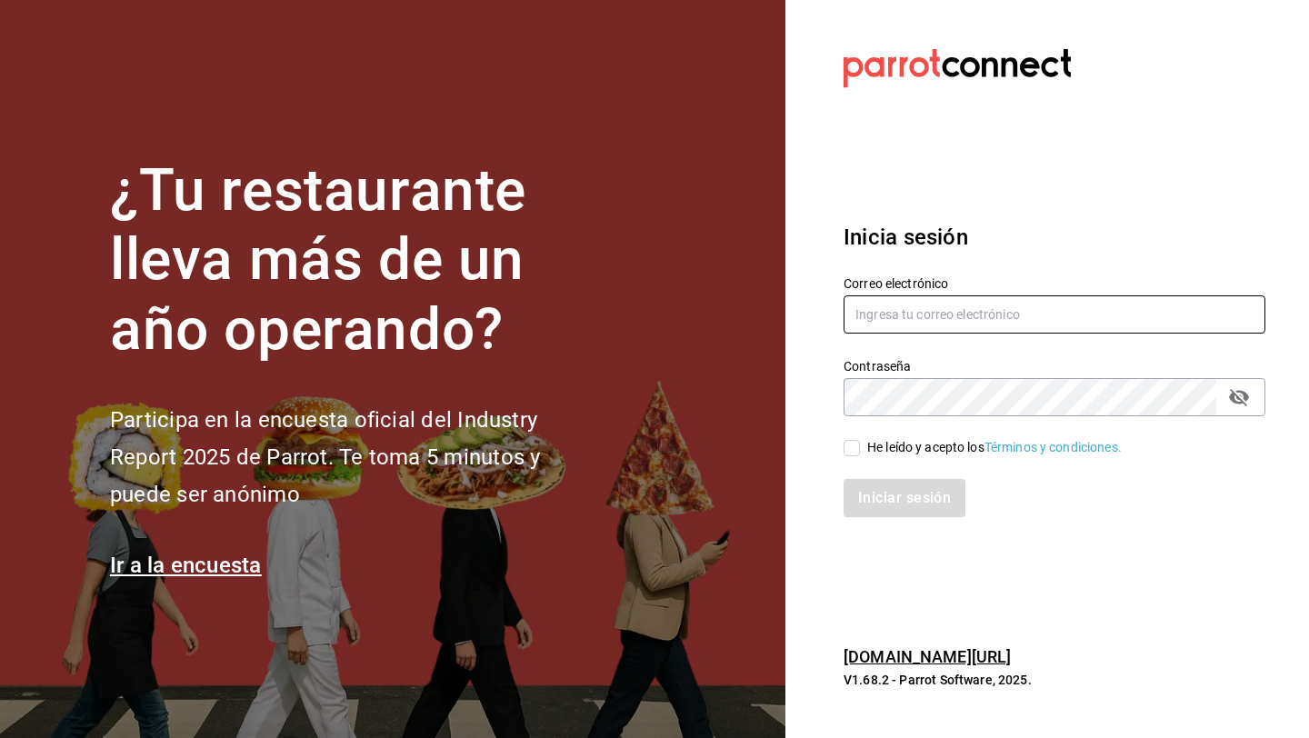
click at [914, 313] on input "text" at bounding box center [1054, 314] width 422 height 38
type input "mangia@tlalpan.com"
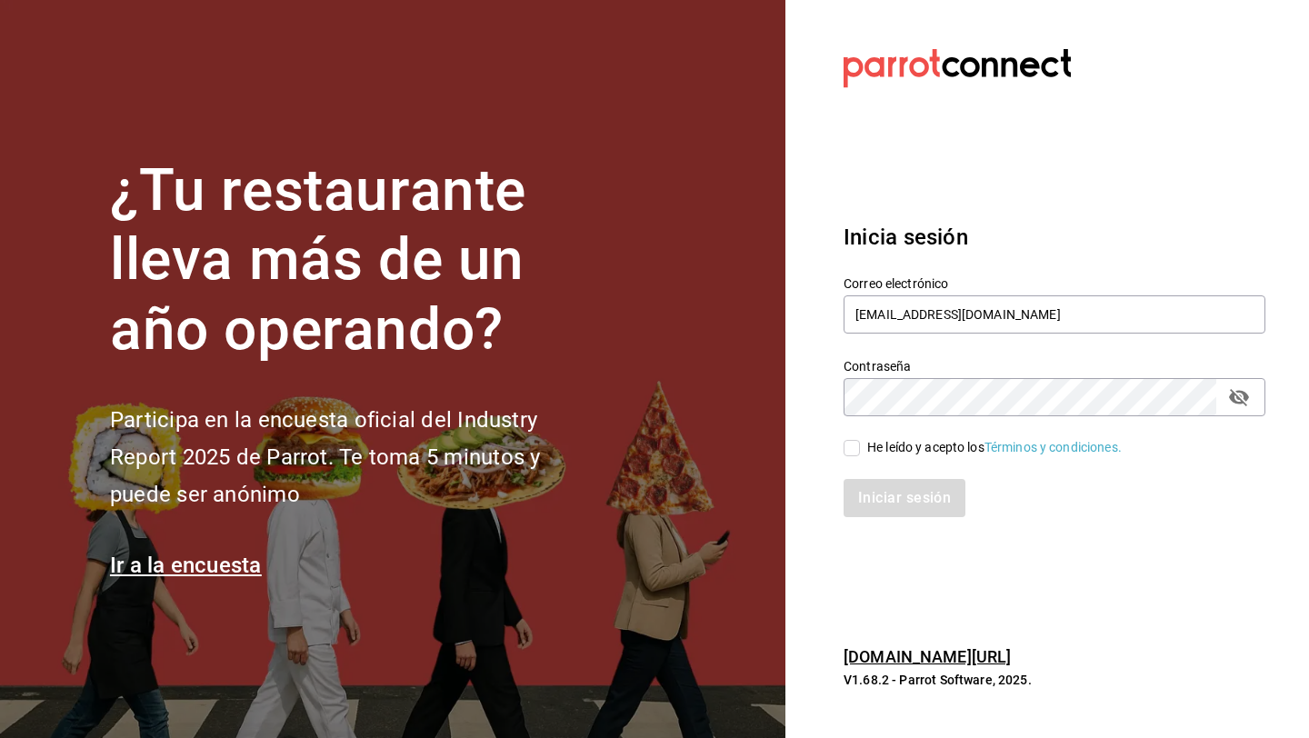
click at [855, 447] on input "He leído y acepto los Términos y condiciones." at bounding box center [851, 448] width 16 height 16
checkbox input "true"
click at [861, 483] on button "Iniciar sesión" at bounding box center [905, 498] width 124 height 38
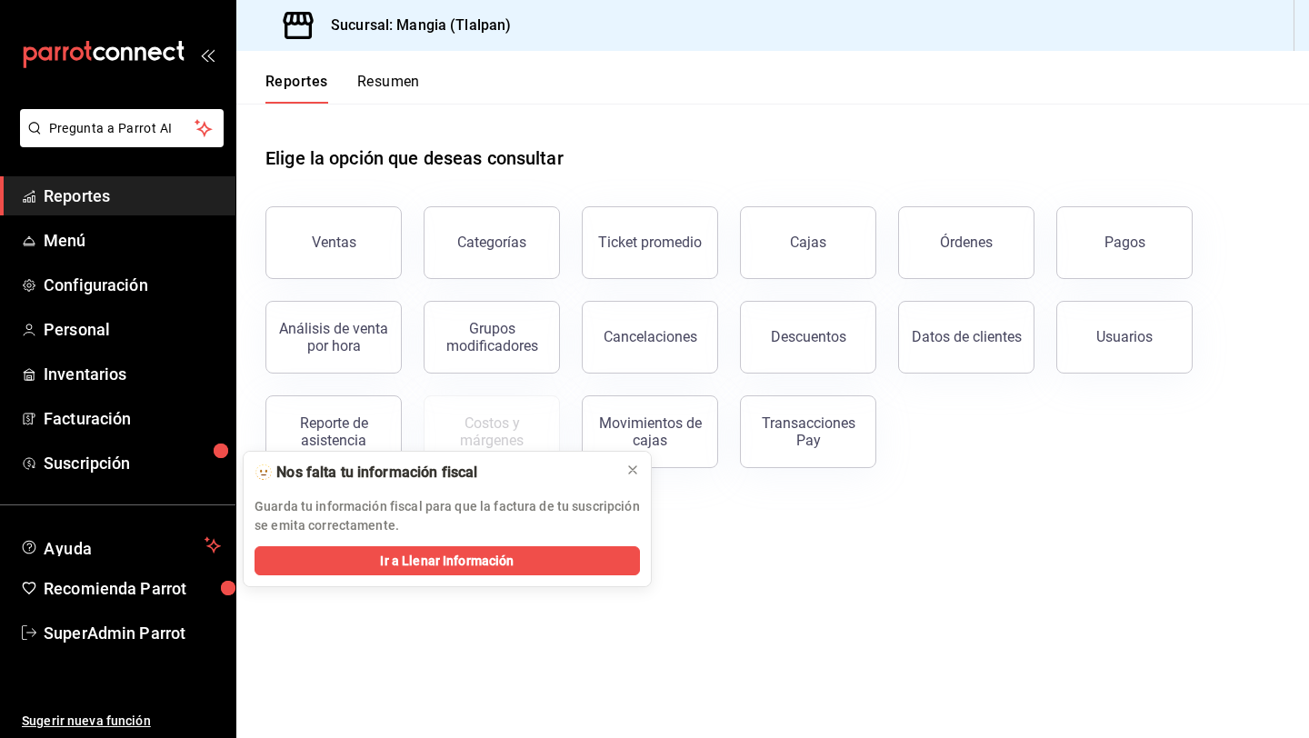
click at [383, 279] on div "Análisis de venta por hora" at bounding box center [323, 326] width 158 height 95
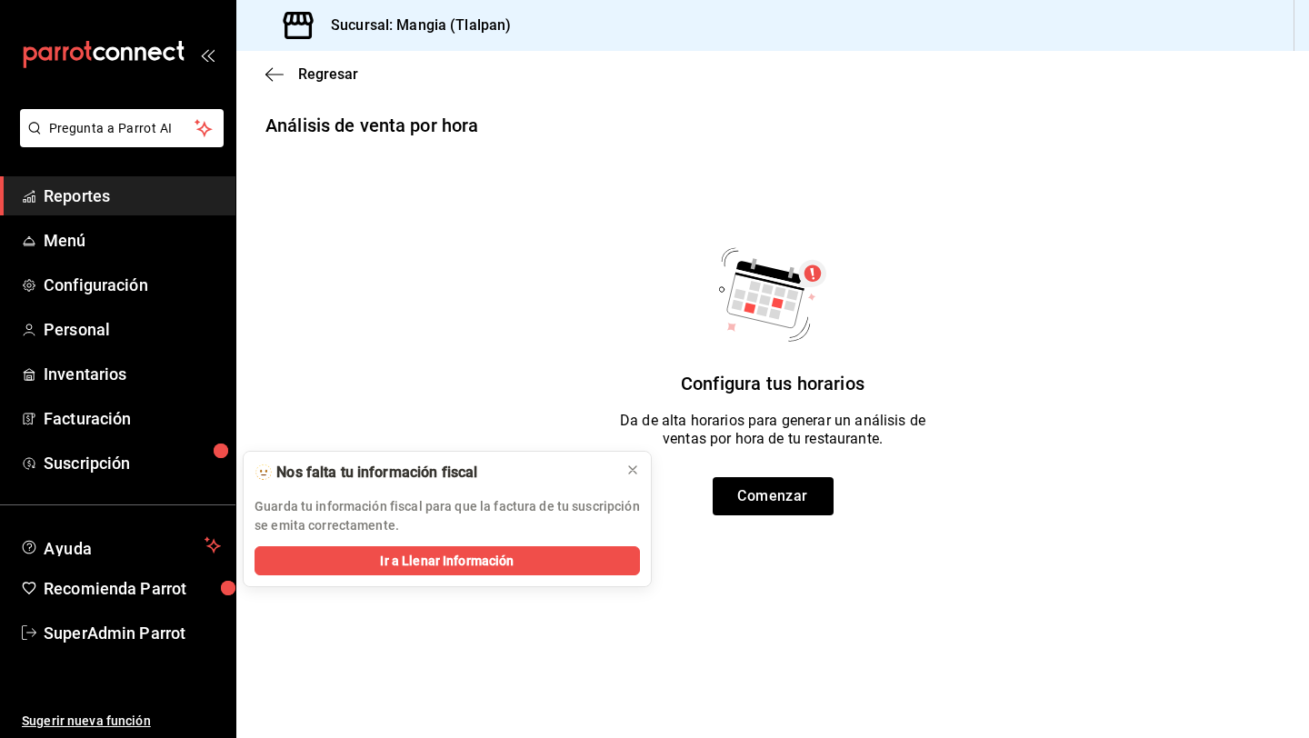
click at [268, 52] on div "Regresar" at bounding box center [772, 74] width 1072 height 46
click at [268, 68] on icon "button" at bounding box center [274, 74] width 18 height 16
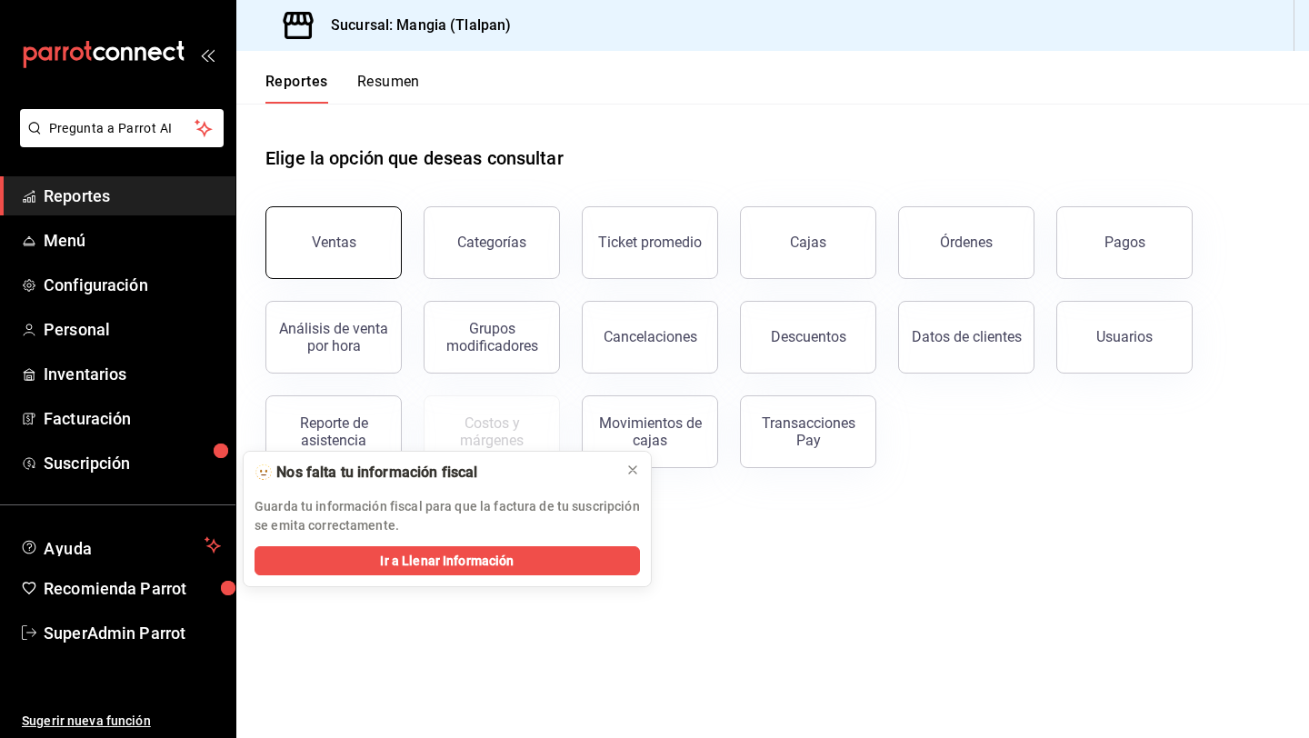
click at [366, 243] on button "Ventas" at bounding box center [333, 242] width 136 height 73
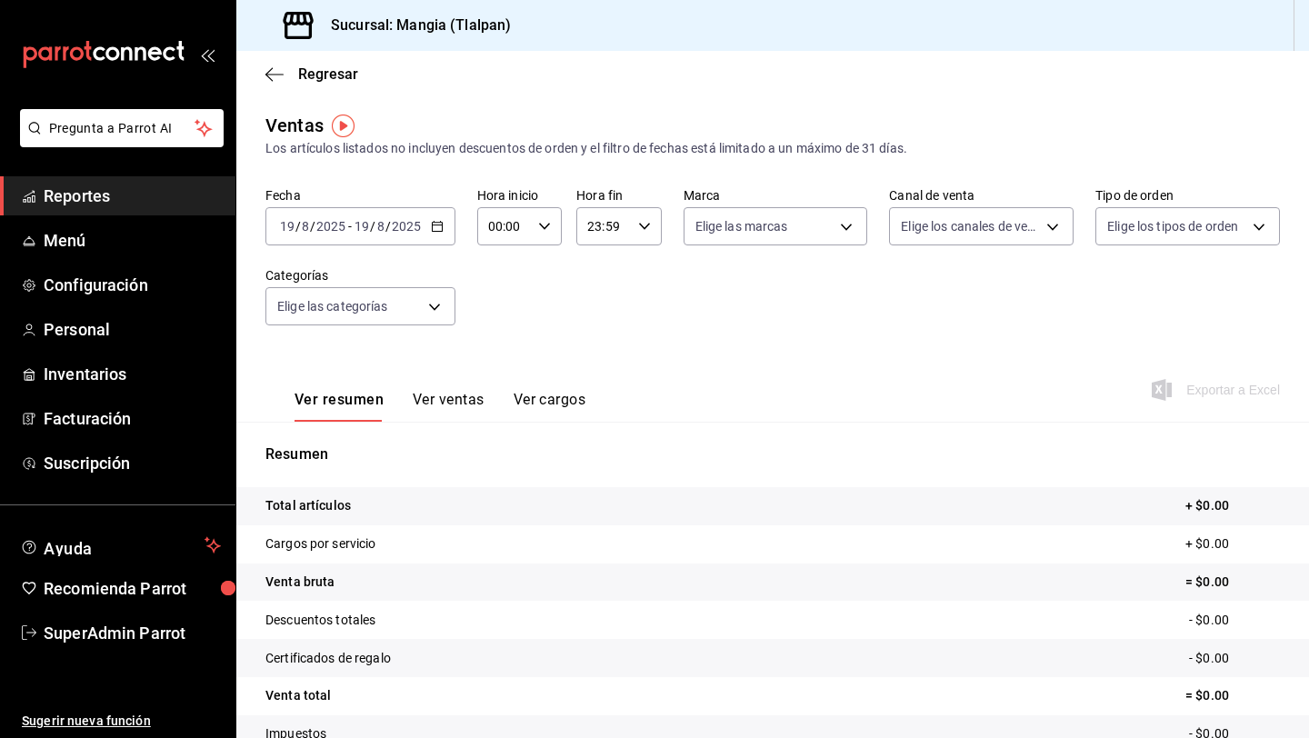
click at [427, 226] on div "[DATE] [DATE] - [DATE] [DATE]" at bounding box center [360, 226] width 190 height 38
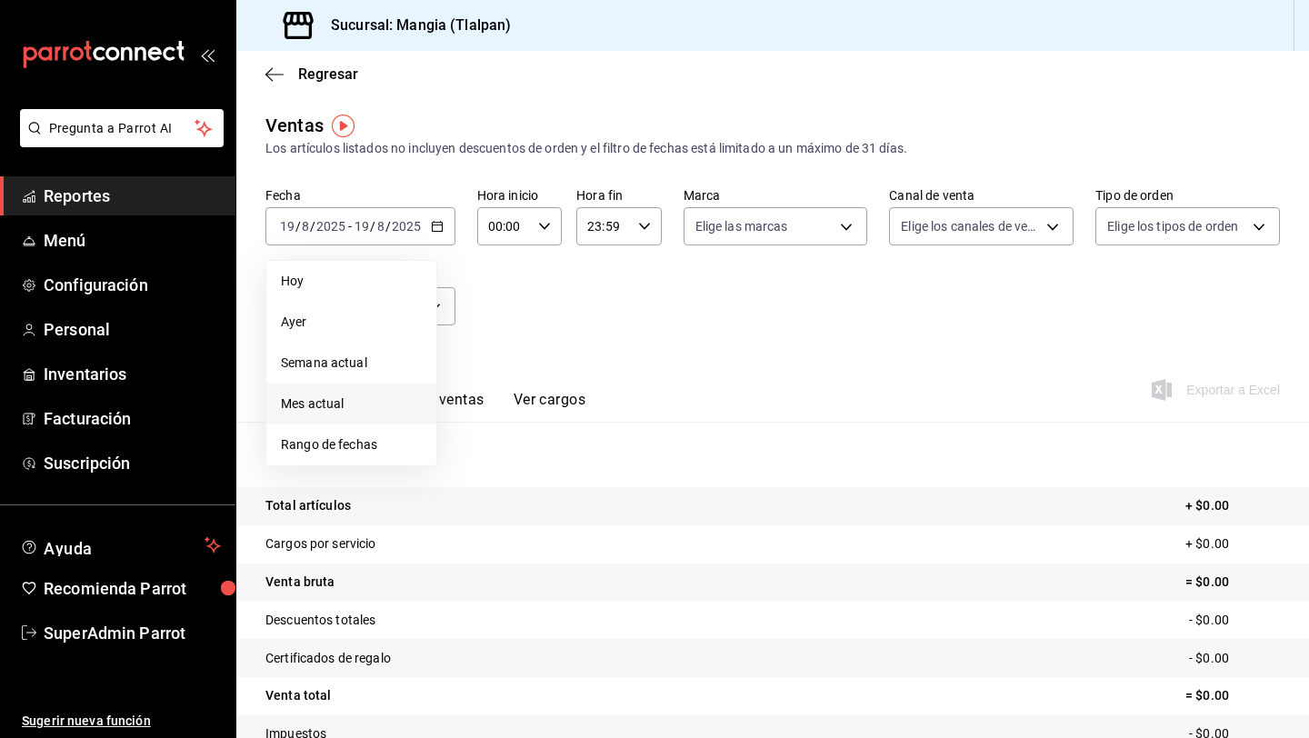
click at [348, 407] on span "Mes actual" at bounding box center [351, 403] width 141 height 19
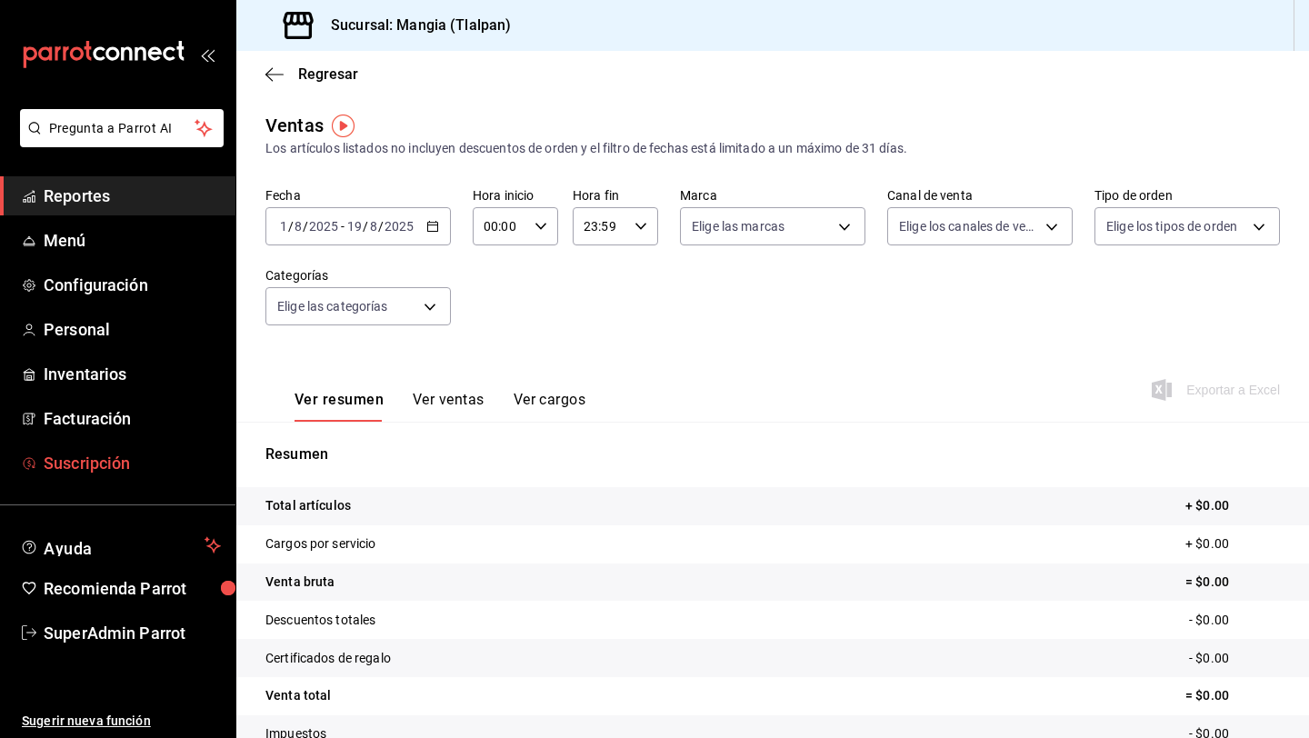
click at [93, 459] on span "Suscripción" at bounding box center [132, 463] width 177 height 25
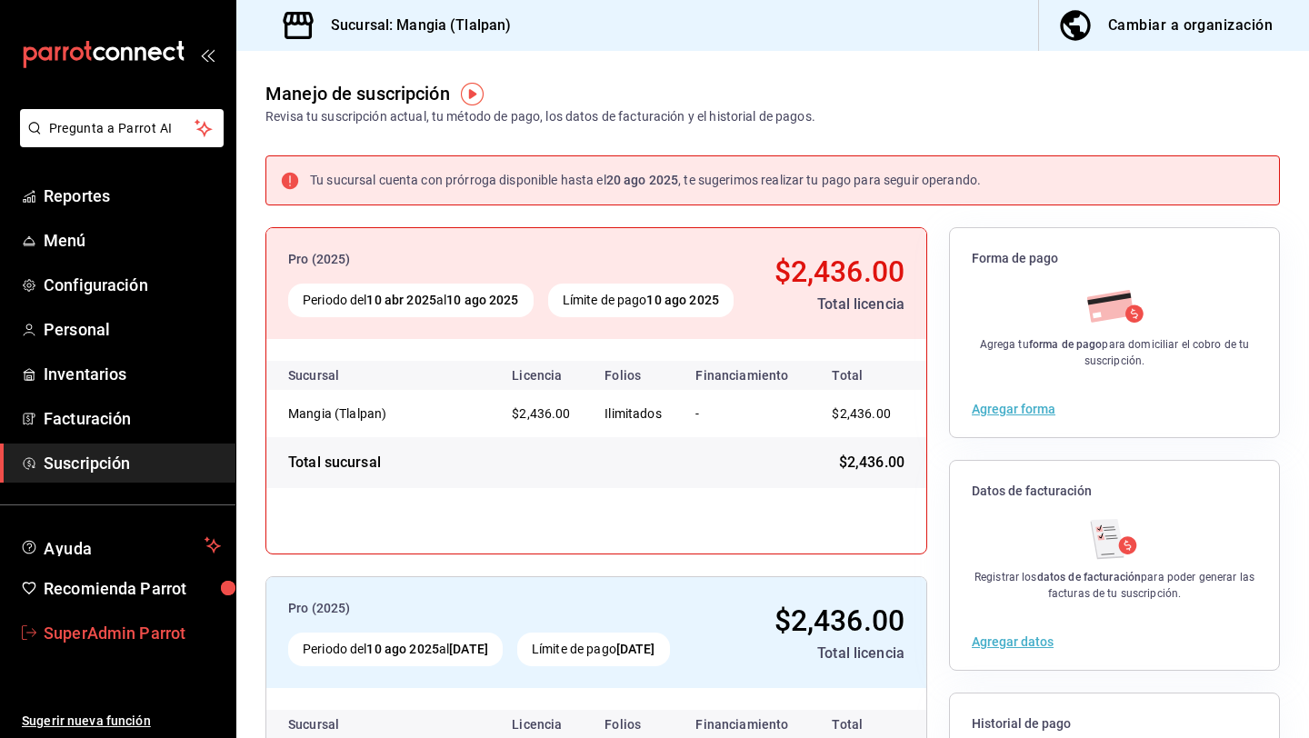
click at [144, 645] on link "SuperAdmin Parrot" at bounding box center [117, 632] width 235 height 39
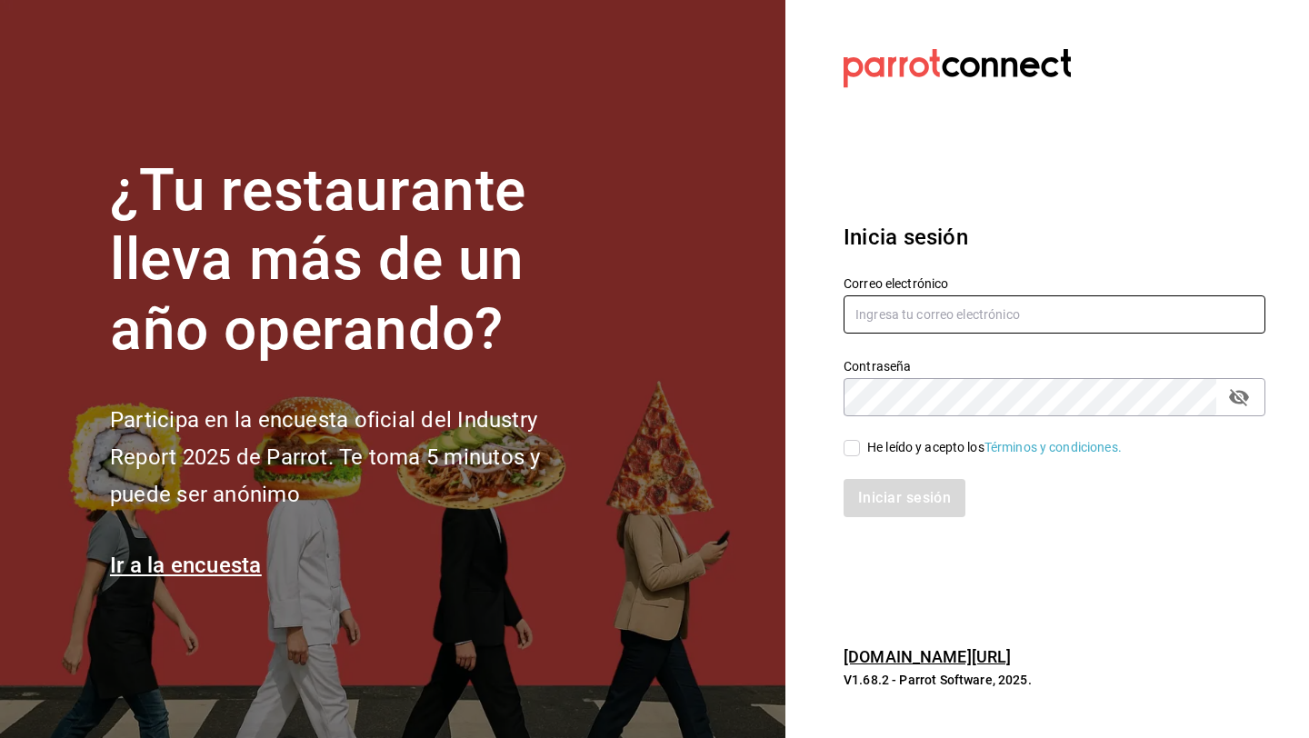
click at [936, 317] on input "text" at bounding box center [1054, 314] width 422 height 38
type input "e"
type input "v"
click at [890, 131] on section "Datos incorrectos. Verifica que tu Correo o Contraseña estén bien escritos. Ini…" at bounding box center [1046, 369] width 523 height 738
